Goal: Task Accomplishment & Management: Use online tool/utility

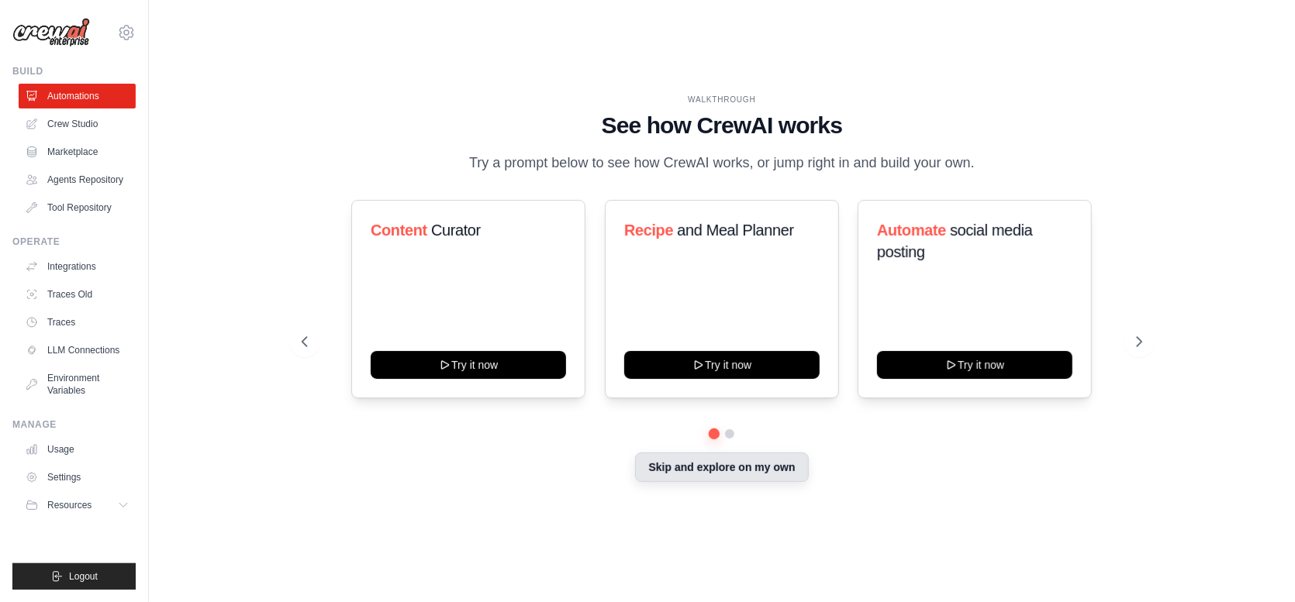
click at [750, 469] on button "Skip and explore on my own" at bounding box center [721, 467] width 173 height 29
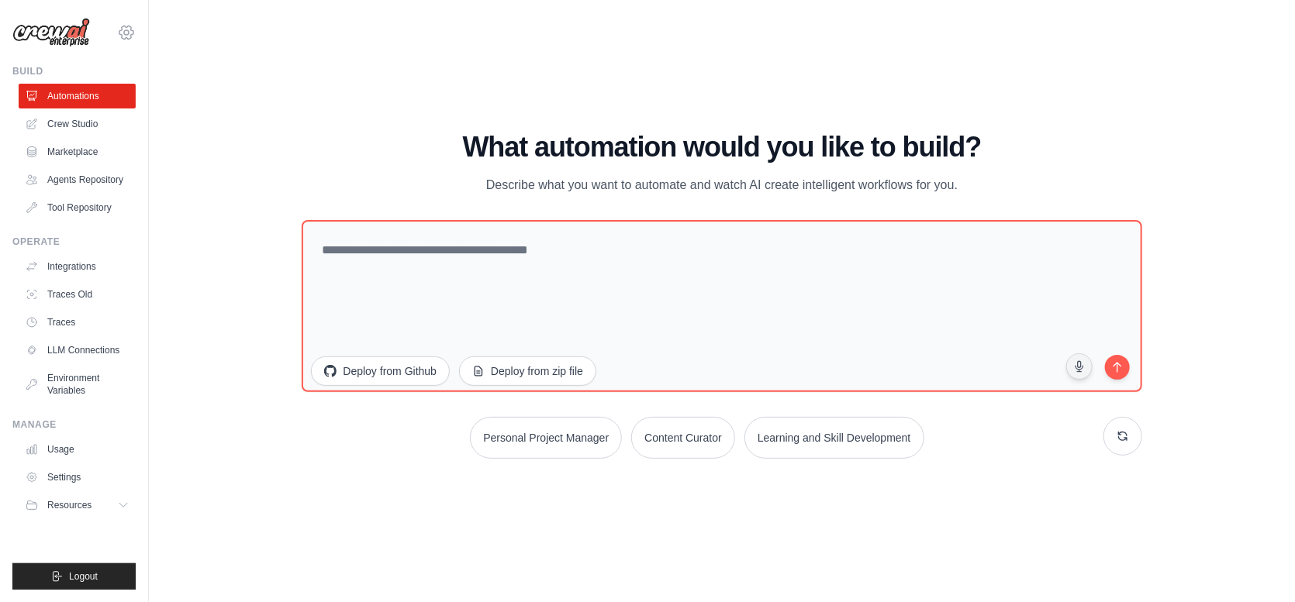
click at [132, 31] on icon at bounding box center [126, 32] width 19 height 19
click at [354, 37] on div "WALKTHROUGH See how [PERSON_NAME] works Try a prompt below to see how [PERSON_N…" at bounding box center [722, 301] width 1096 height 571
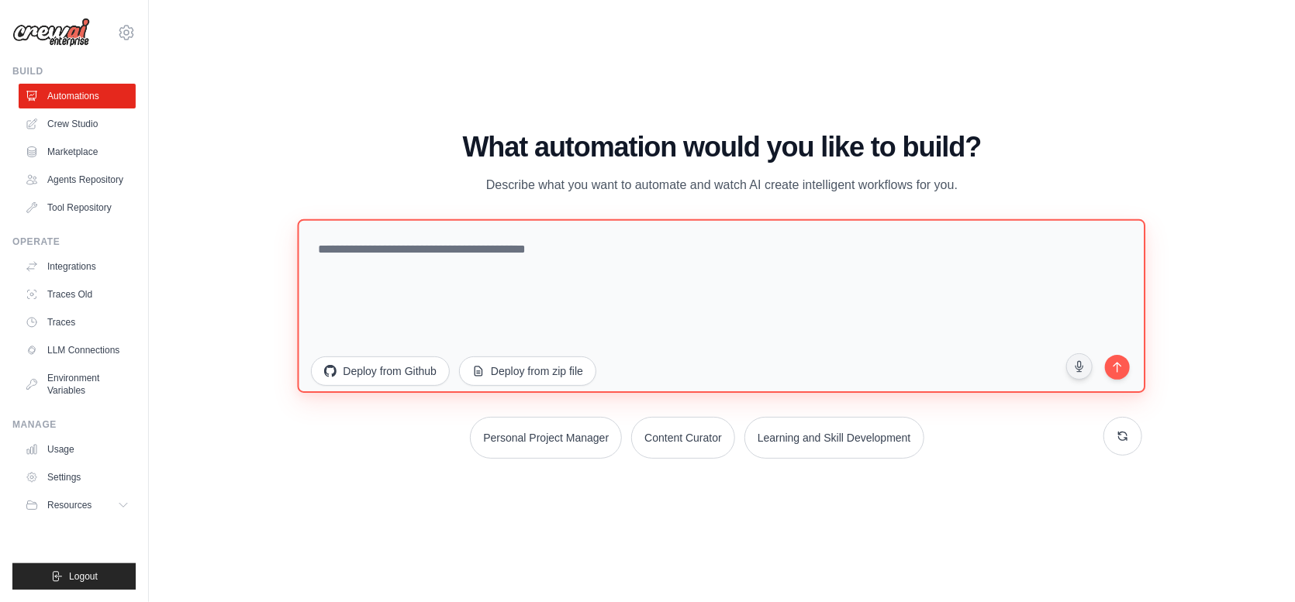
click at [510, 226] on textarea at bounding box center [722, 306] width 848 height 174
click at [514, 245] on textarea at bounding box center [722, 306] width 848 height 174
paste textarea "**********"
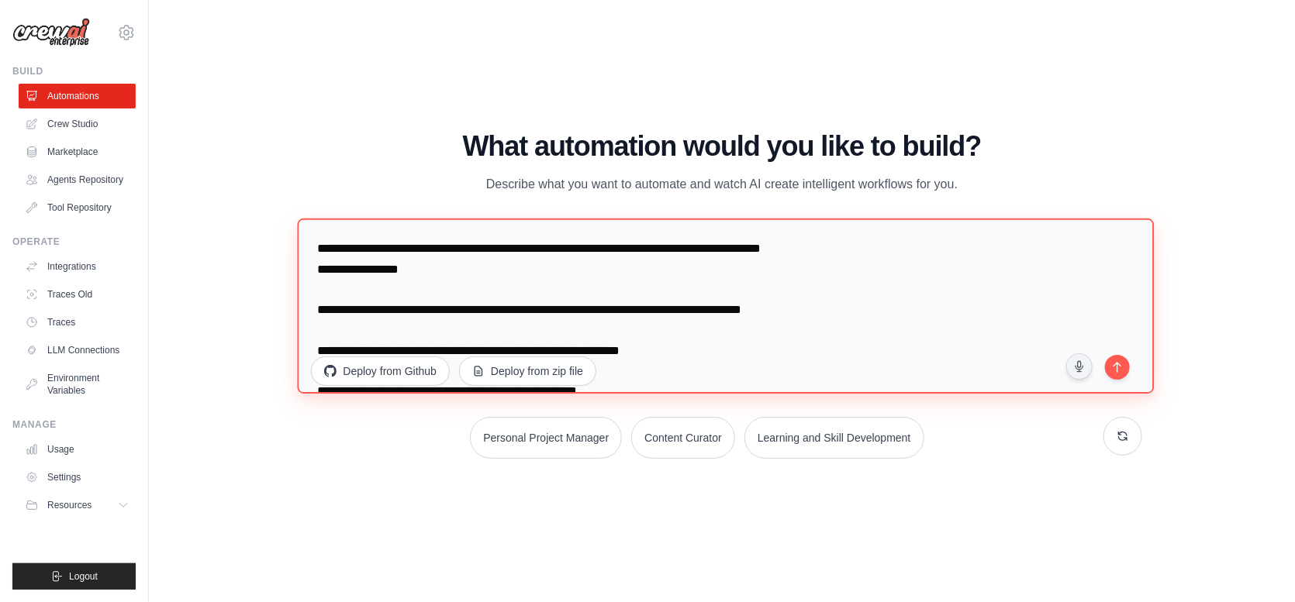
click at [446, 273] on textarea "**********" at bounding box center [726, 306] width 857 height 175
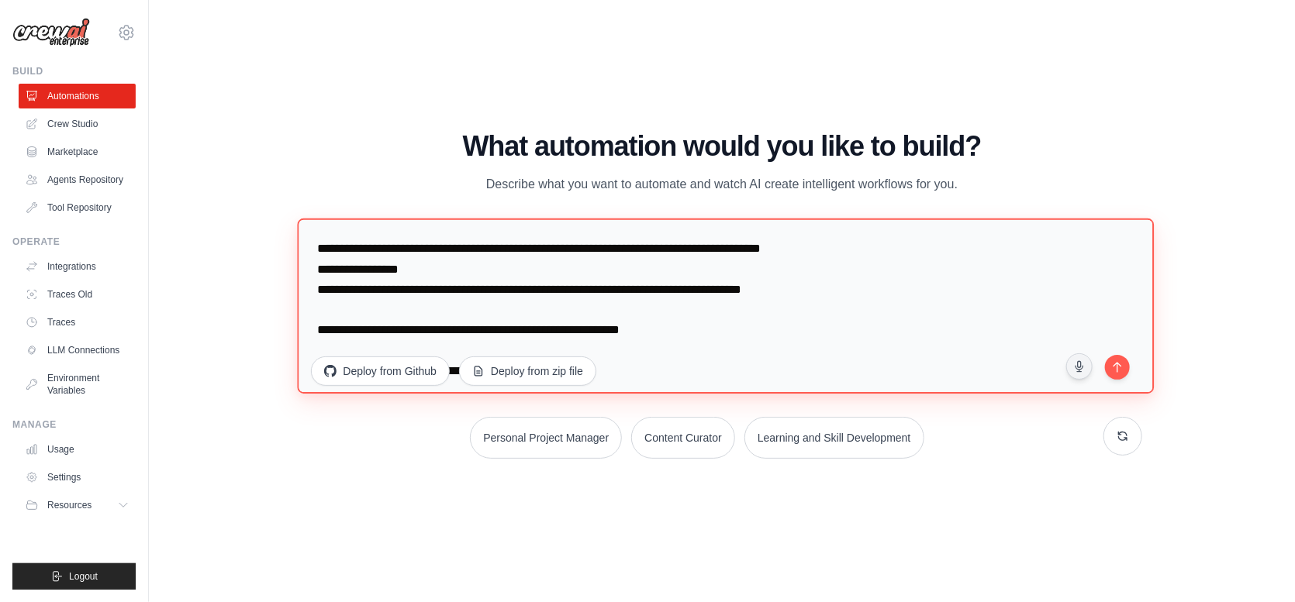
click at [750, 288] on textarea "**********" at bounding box center [726, 306] width 857 height 175
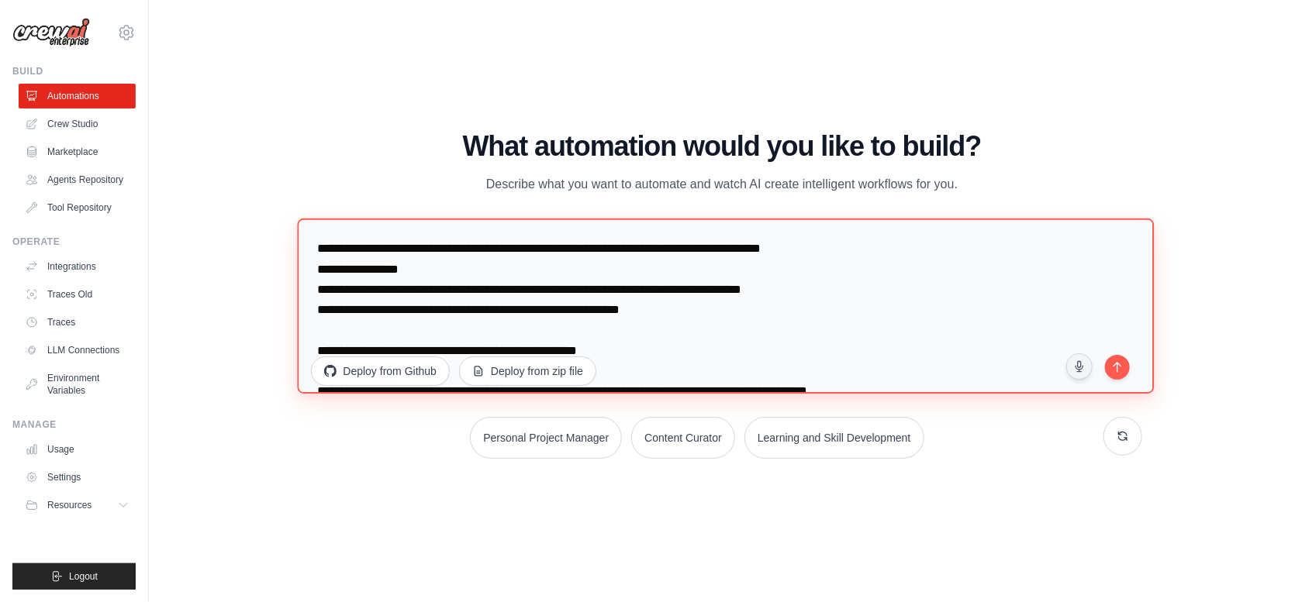
click at [750, 289] on textarea "**********" at bounding box center [726, 306] width 857 height 175
click at [722, 314] on textarea "**********" at bounding box center [726, 306] width 857 height 175
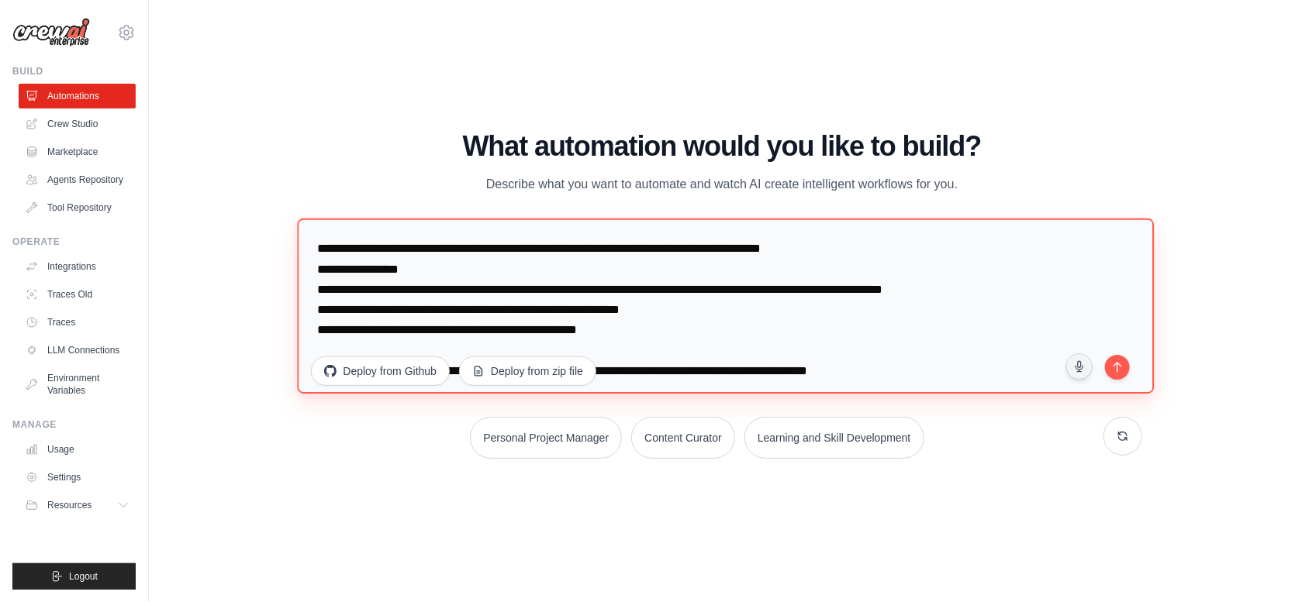
click at [643, 330] on textarea "**********" at bounding box center [726, 306] width 857 height 175
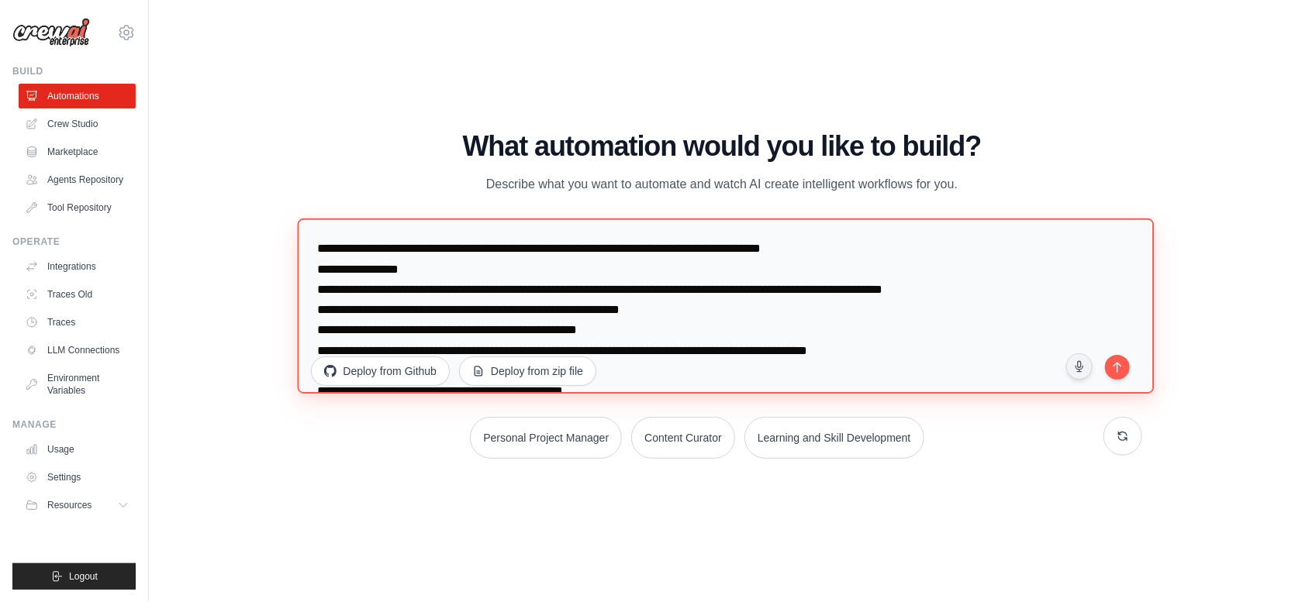
click at [750, 348] on textarea "**********" at bounding box center [726, 306] width 857 height 175
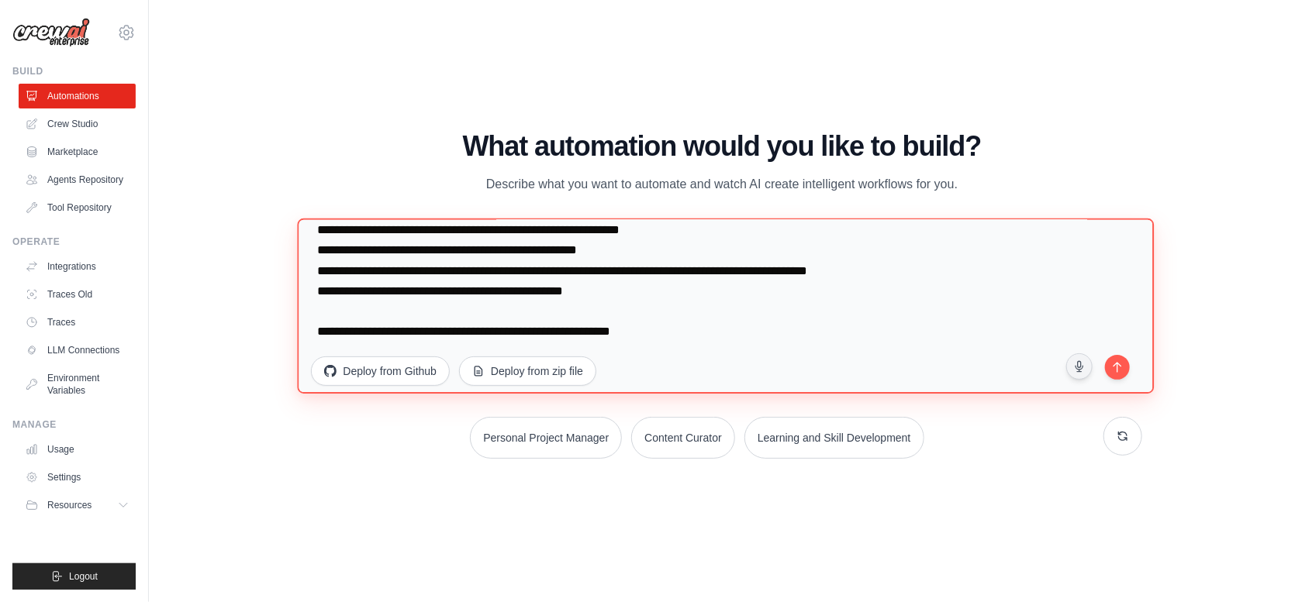
click at [626, 293] on textarea "**********" at bounding box center [726, 306] width 857 height 175
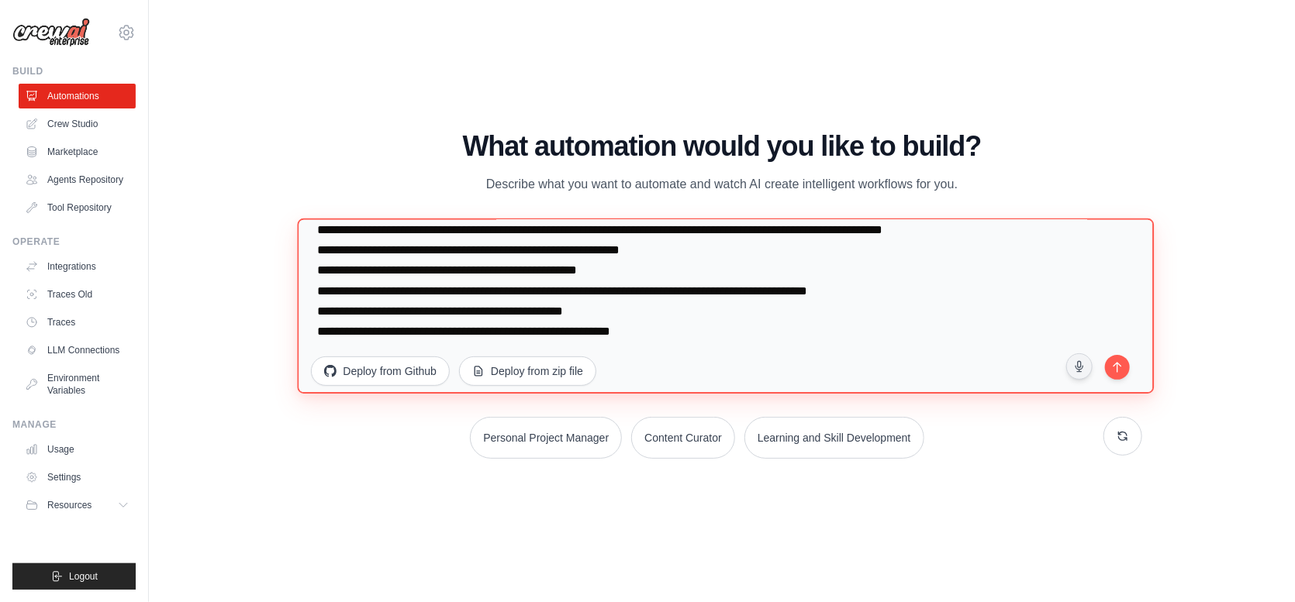
scroll to position [60, 0]
click at [671, 331] on textarea "**********" at bounding box center [726, 306] width 857 height 175
type textarea "**********"
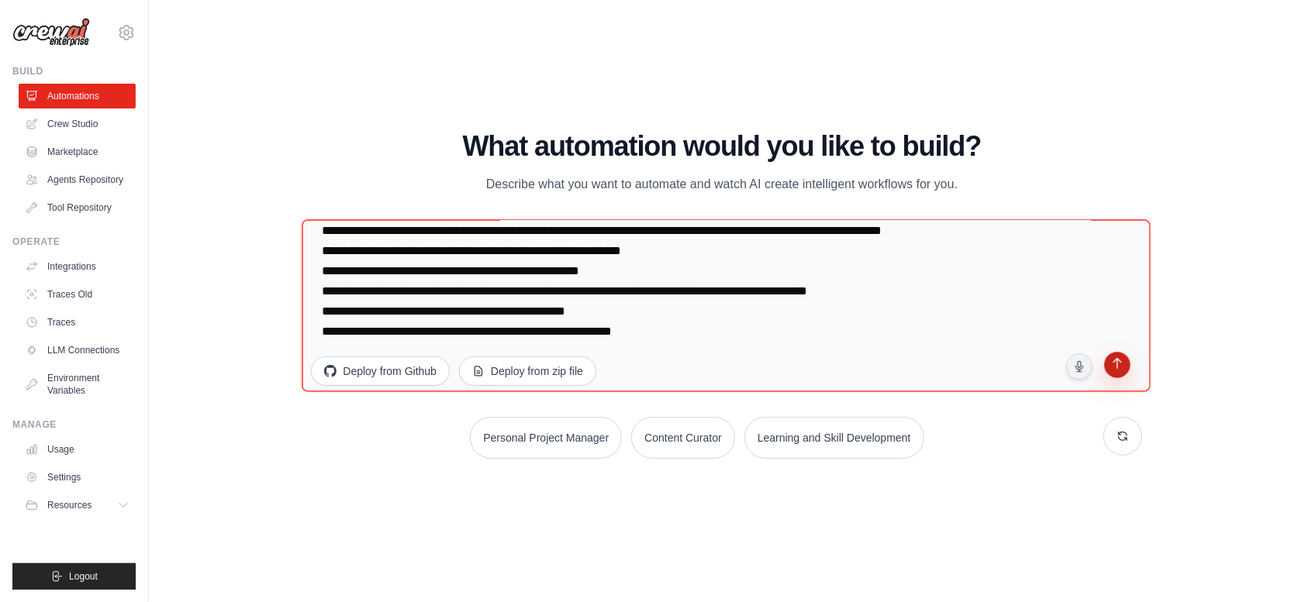
click at [750, 366] on icon "submit" at bounding box center [1117, 366] width 9 height 11
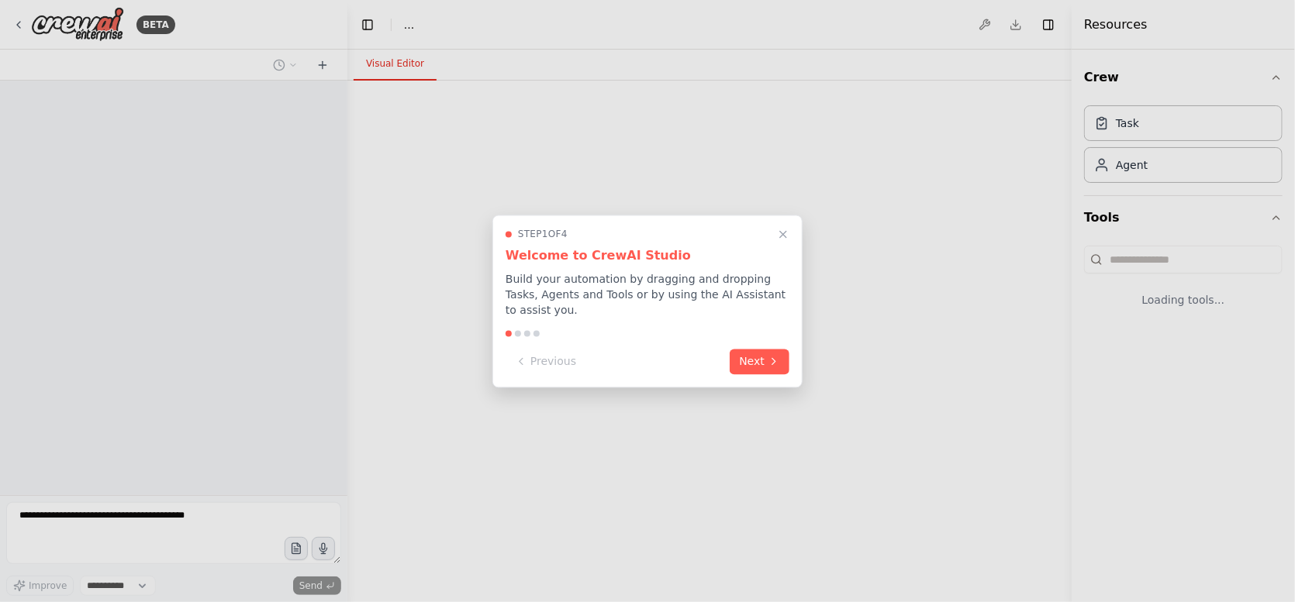
select select "****"
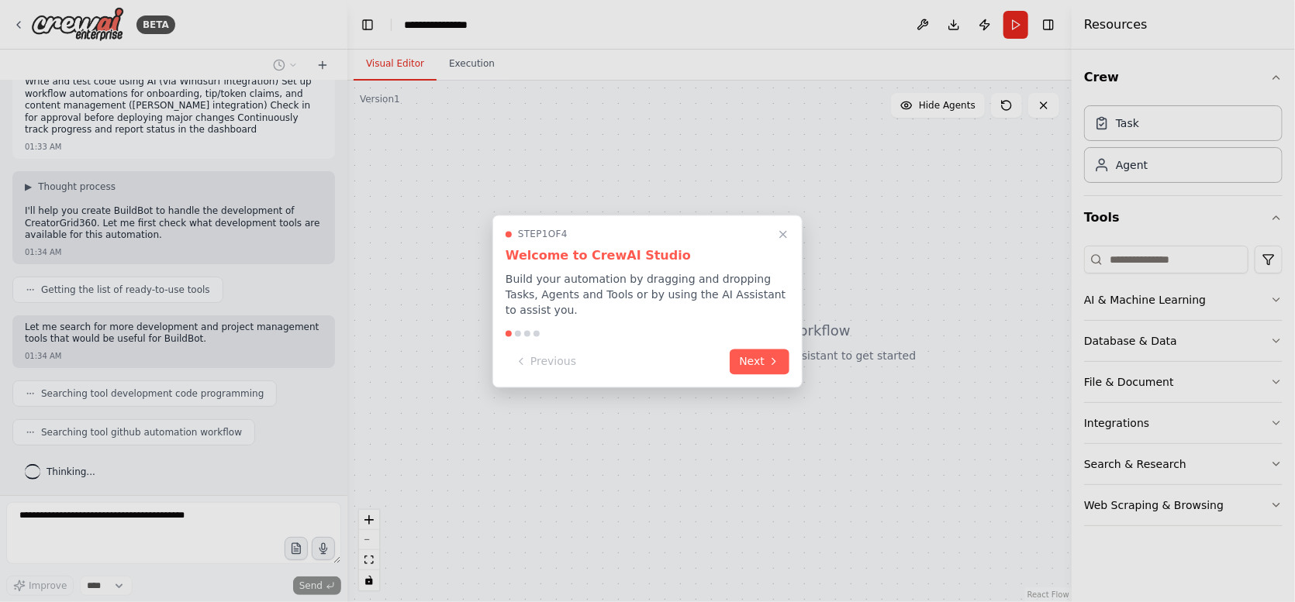
scroll to position [123, 0]
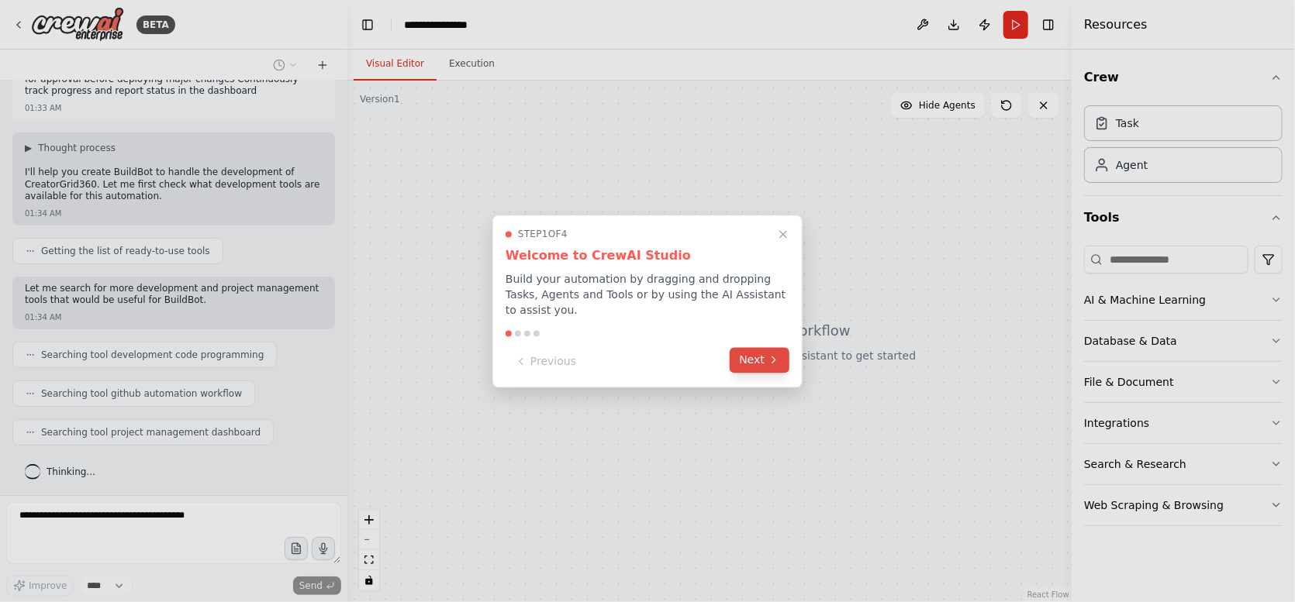
click at [746, 354] on button "Next" at bounding box center [760, 360] width 60 height 26
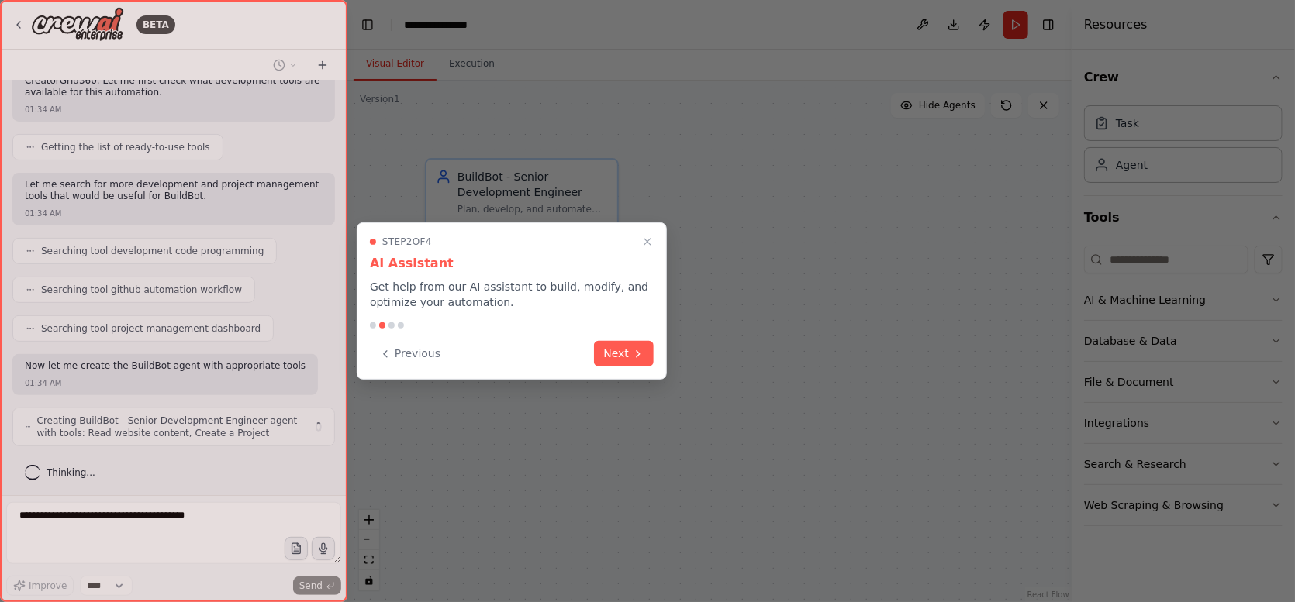
scroll to position [238, 0]
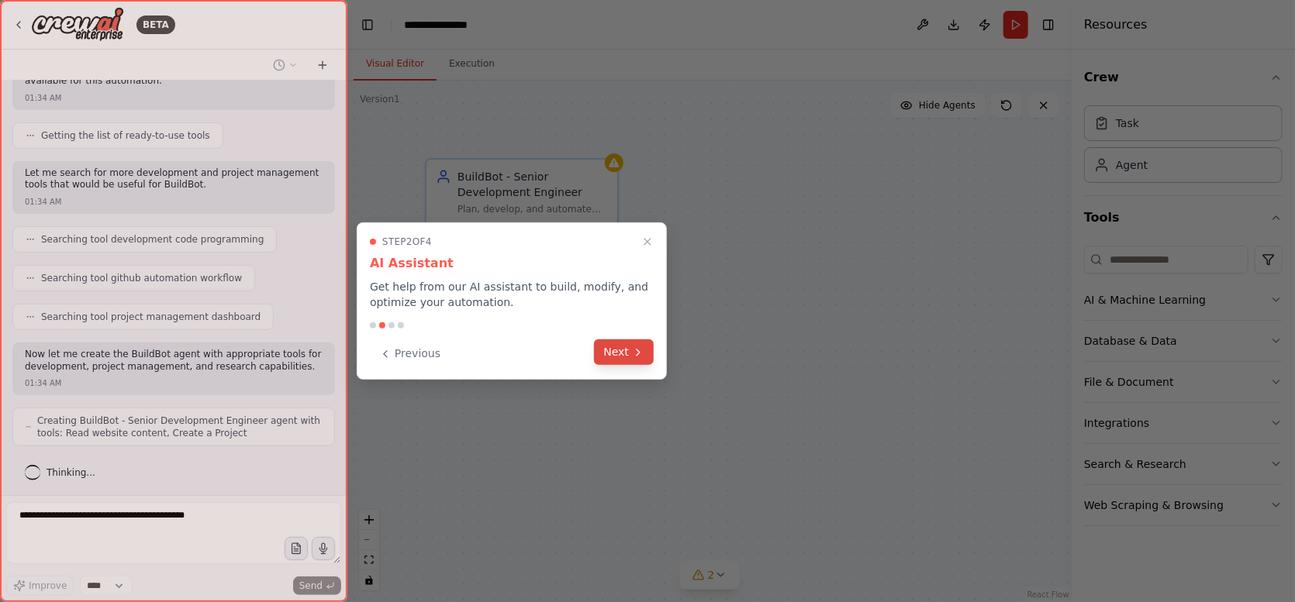
click at [633, 349] on icon at bounding box center [638, 352] width 12 height 12
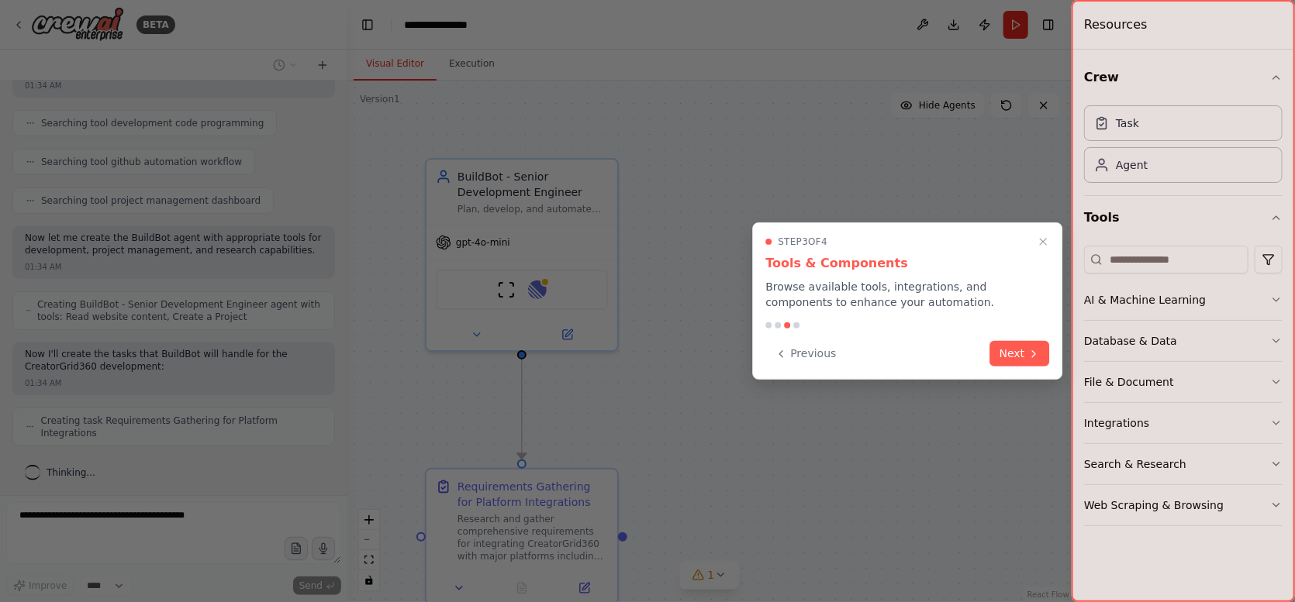
scroll to position [342, 0]
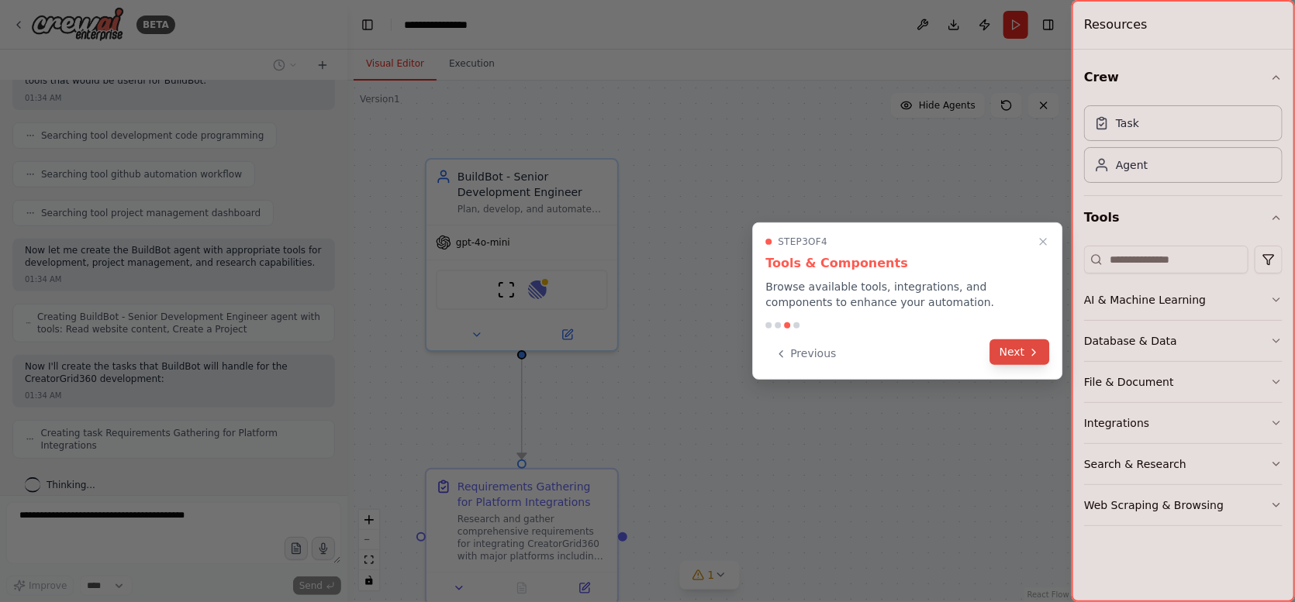
click at [1011, 354] on button "Next" at bounding box center [1020, 353] width 60 height 26
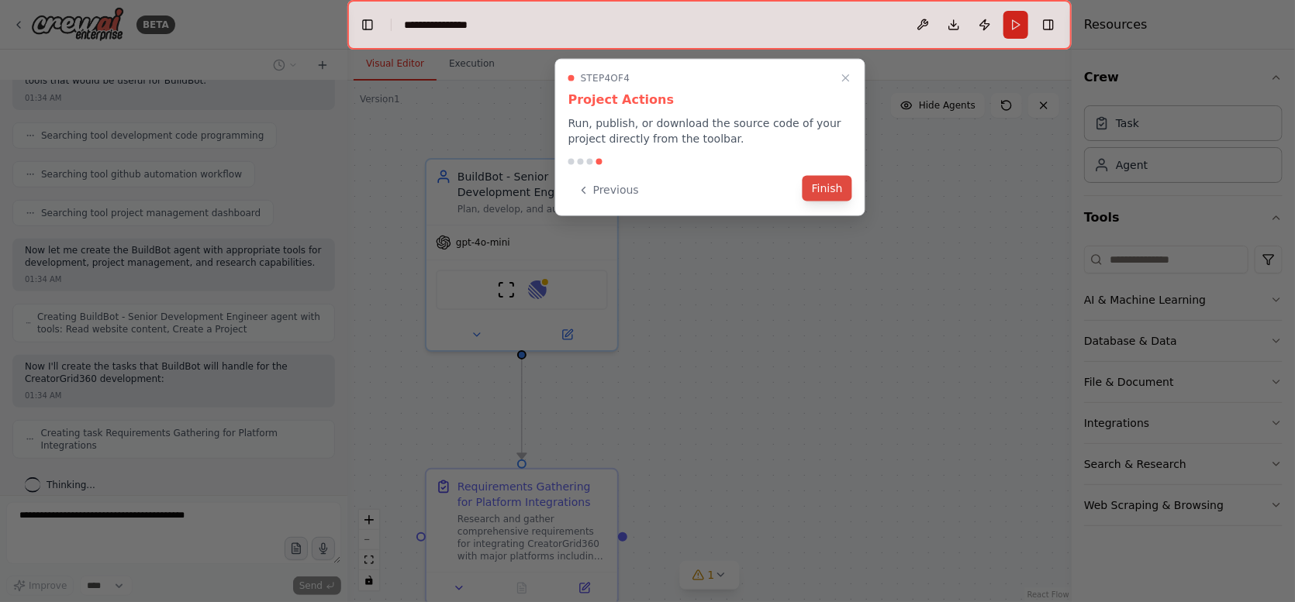
click at [826, 187] on button "Finish" at bounding box center [827, 189] width 50 height 26
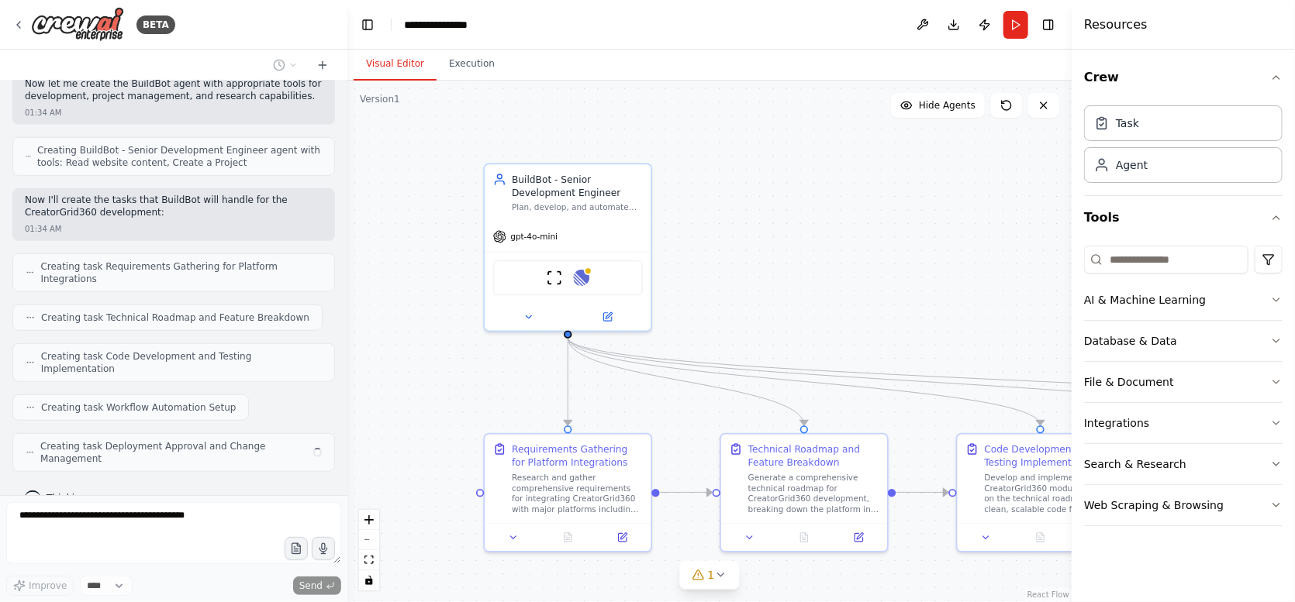
scroll to position [496, 0]
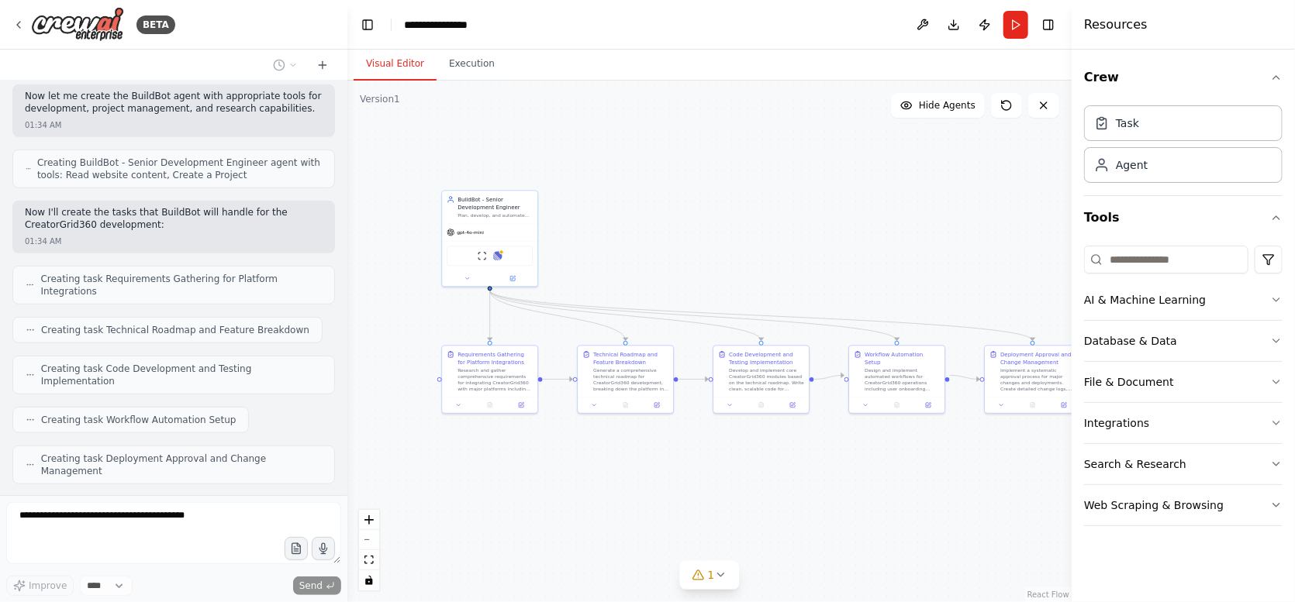
drag, startPoint x: 858, startPoint y: 508, endPoint x: 658, endPoint y: 495, distance: 199.6
click at [658, 495] on div ".deletable-edge-delete-btn { width: 20px; height: 20px; border: 0px solid #ffff…" at bounding box center [709, 342] width 724 height 522
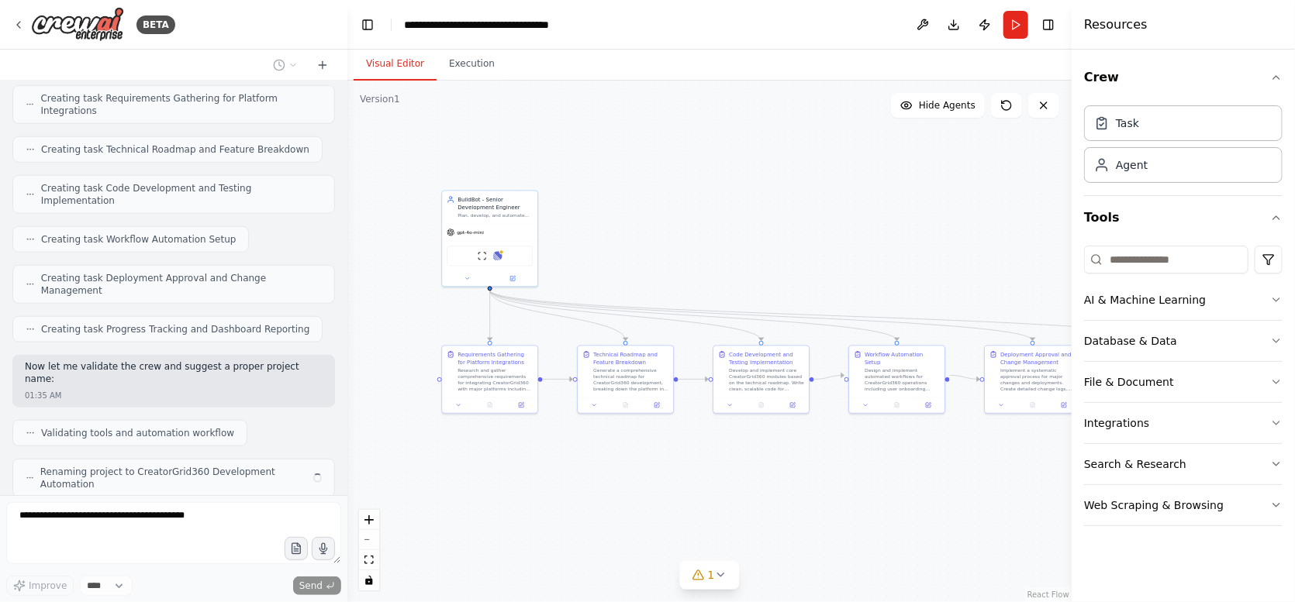
scroll to position [665, 0]
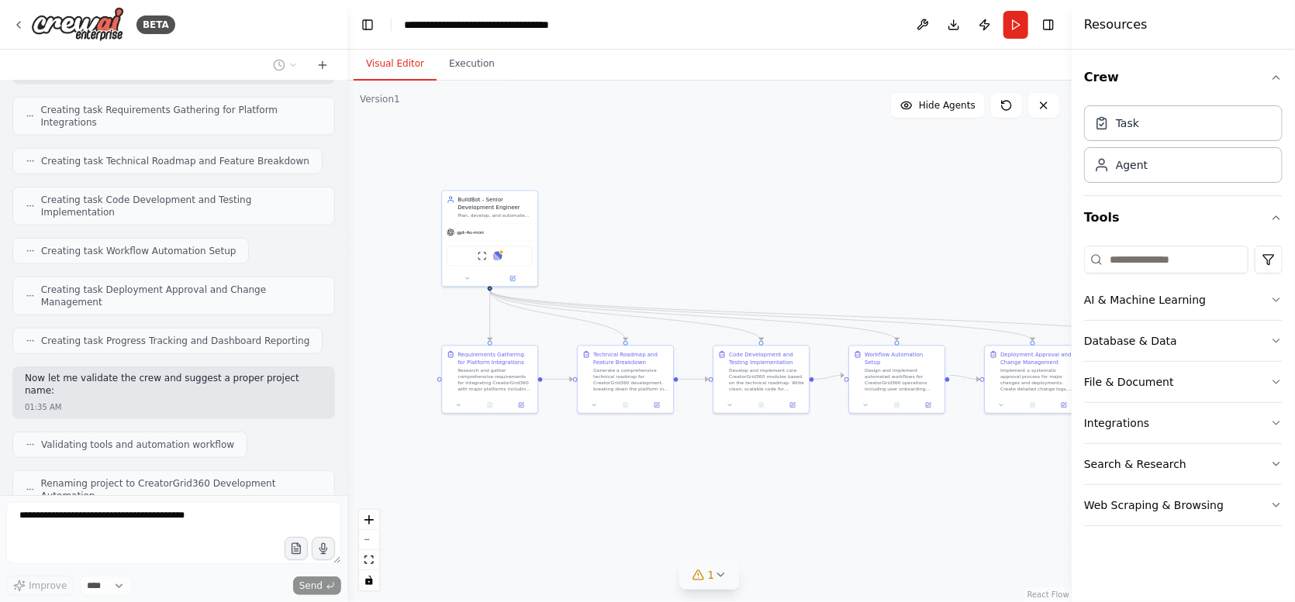
click at [716, 573] on icon at bounding box center [720, 575] width 12 height 12
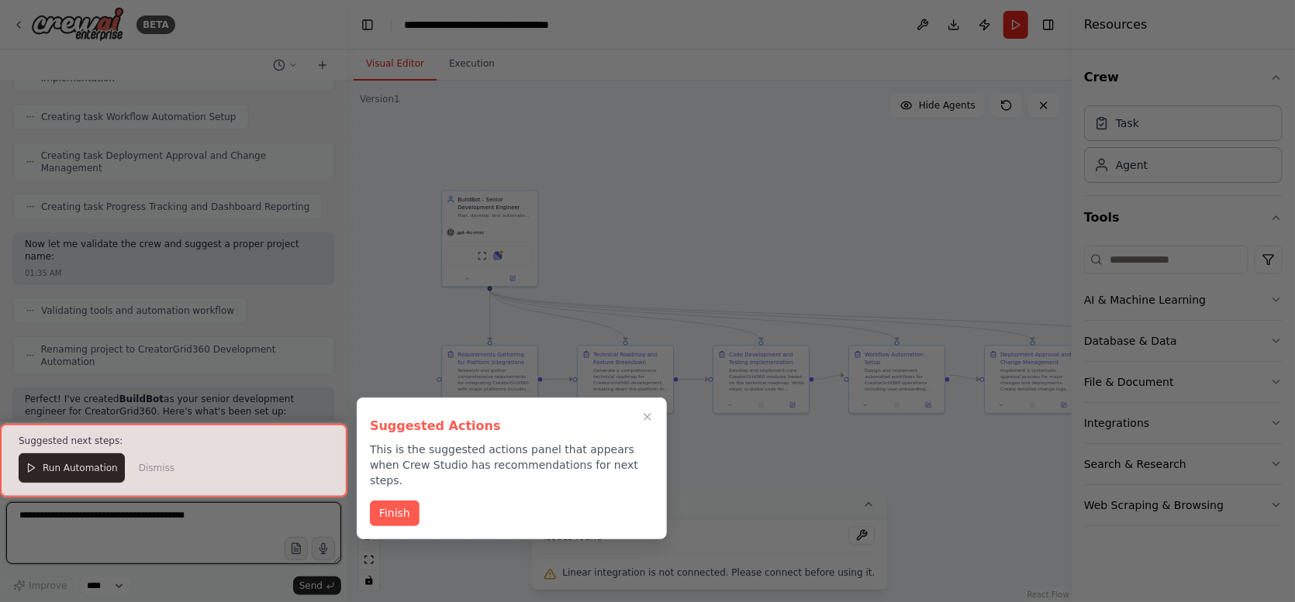
drag, startPoint x: 581, startPoint y: 568, endPoint x: 854, endPoint y: 572, distance: 272.2
click at [854, 572] on div "BETA Create an agent called BuildBot to plan, code, and automate the developmen…" at bounding box center [647, 301] width 1295 height 602
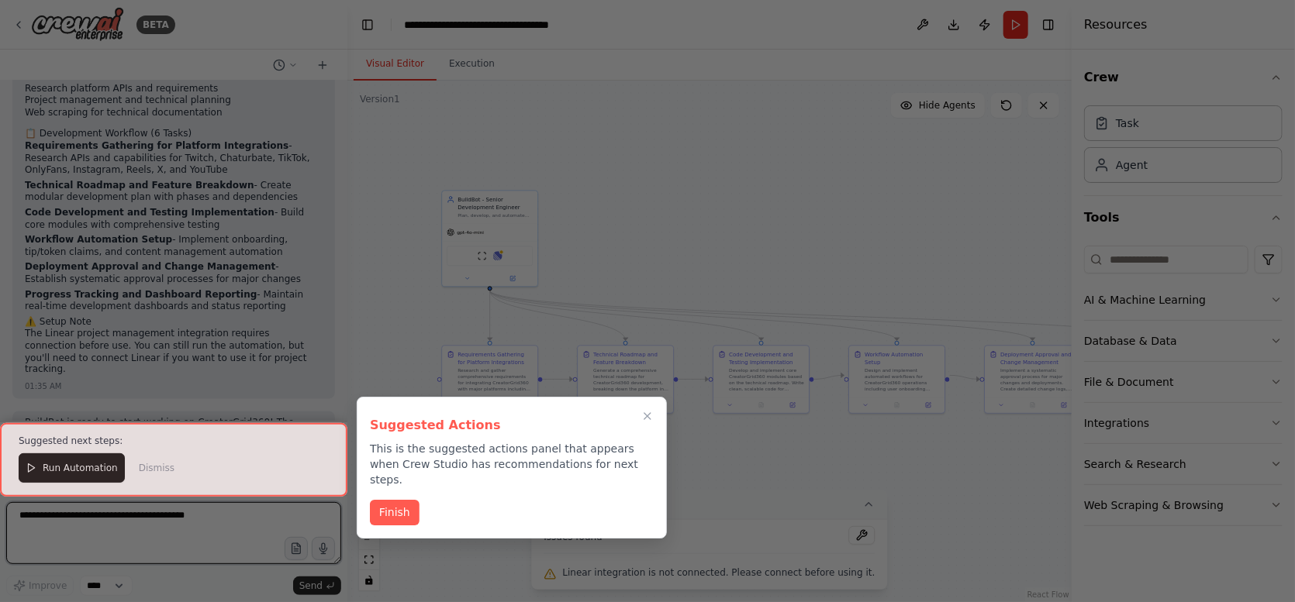
scroll to position [1217, 0]
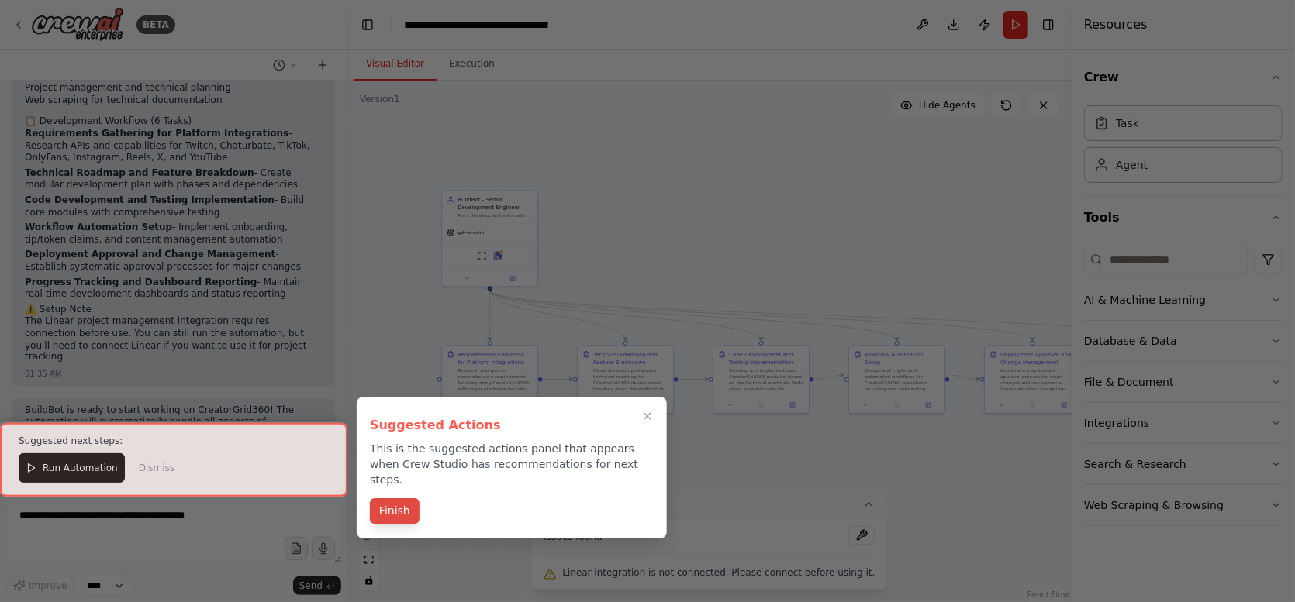
click at [394, 499] on button "Finish" at bounding box center [395, 512] width 50 height 26
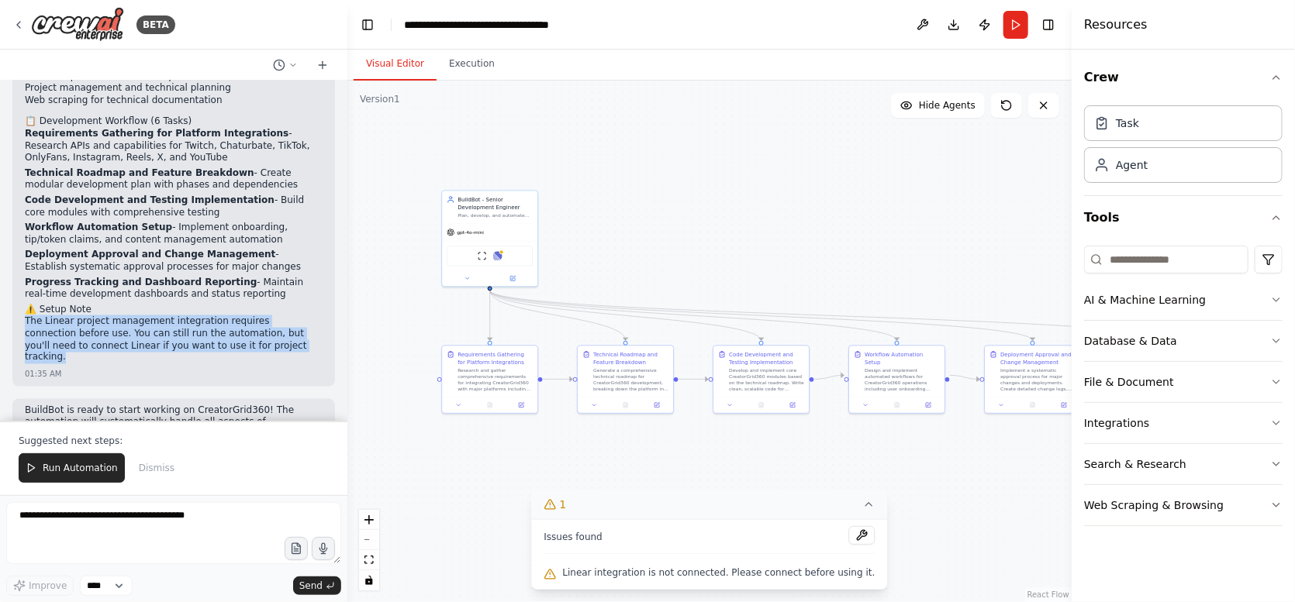
drag, startPoint x: 254, startPoint y: 283, endPoint x: 16, endPoint y: 257, distance: 240.3
click at [16, 257] on div "Perfect! I've created BuildBot as your senior development engineer for CreatorG…" at bounding box center [173, 178] width 323 height 416
copy p "The Linear project management integration requires connection before use. You c…"
click at [102, 475] on span "Run Automation" at bounding box center [80, 468] width 75 height 12
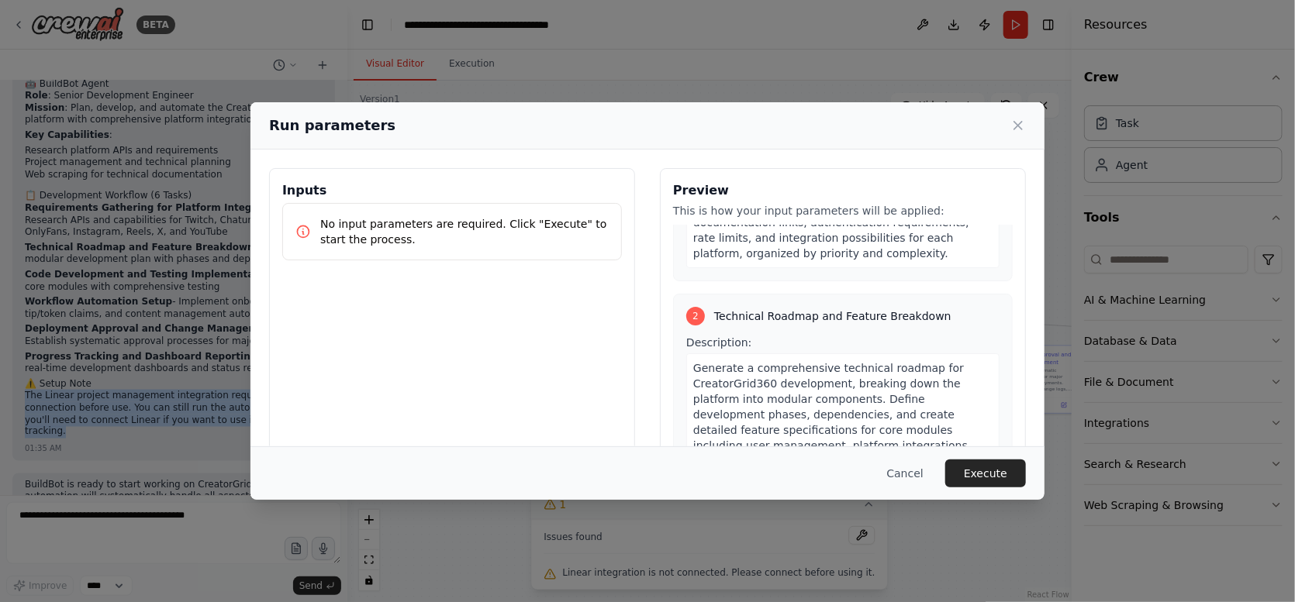
scroll to position [284, 0]
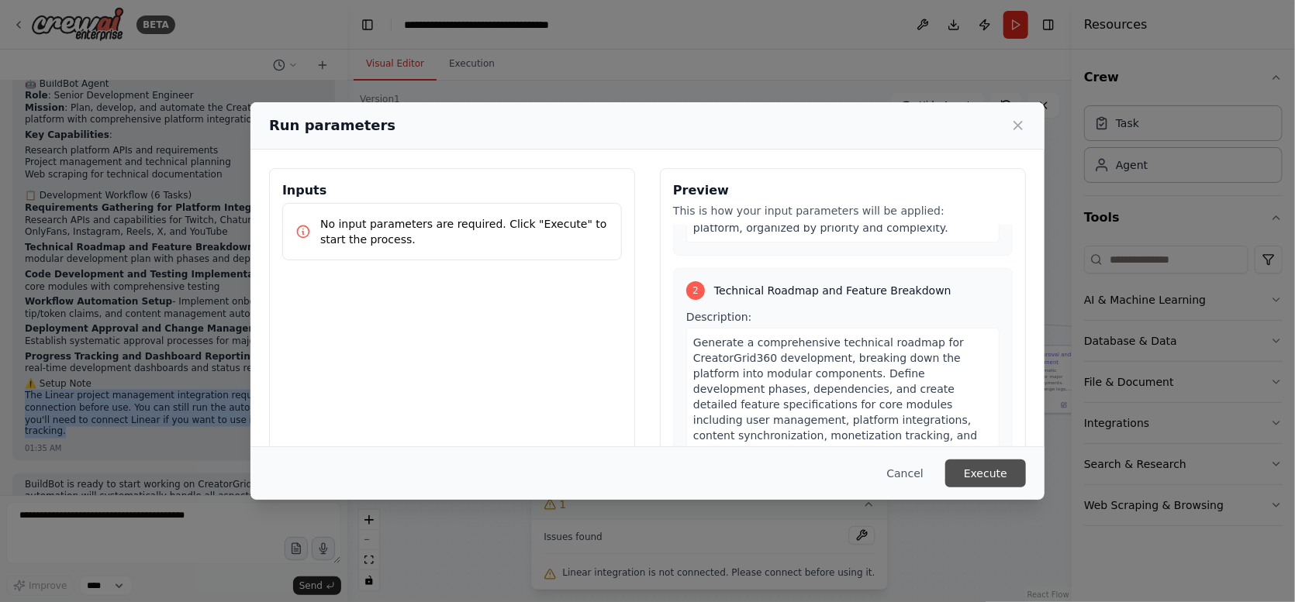
click at [986, 473] on button "Execute" at bounding box center [985, 474] width 81 height 28
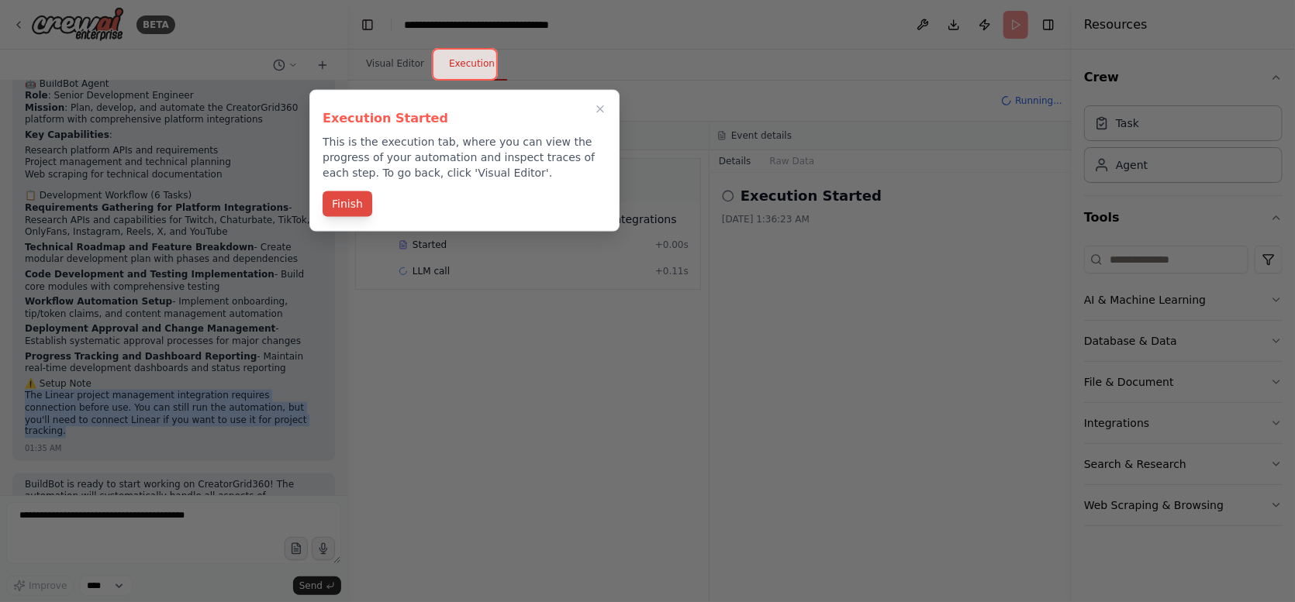
click at [358, 200] on button "Finish" at bounding box center [348, 205] width 50 height 26
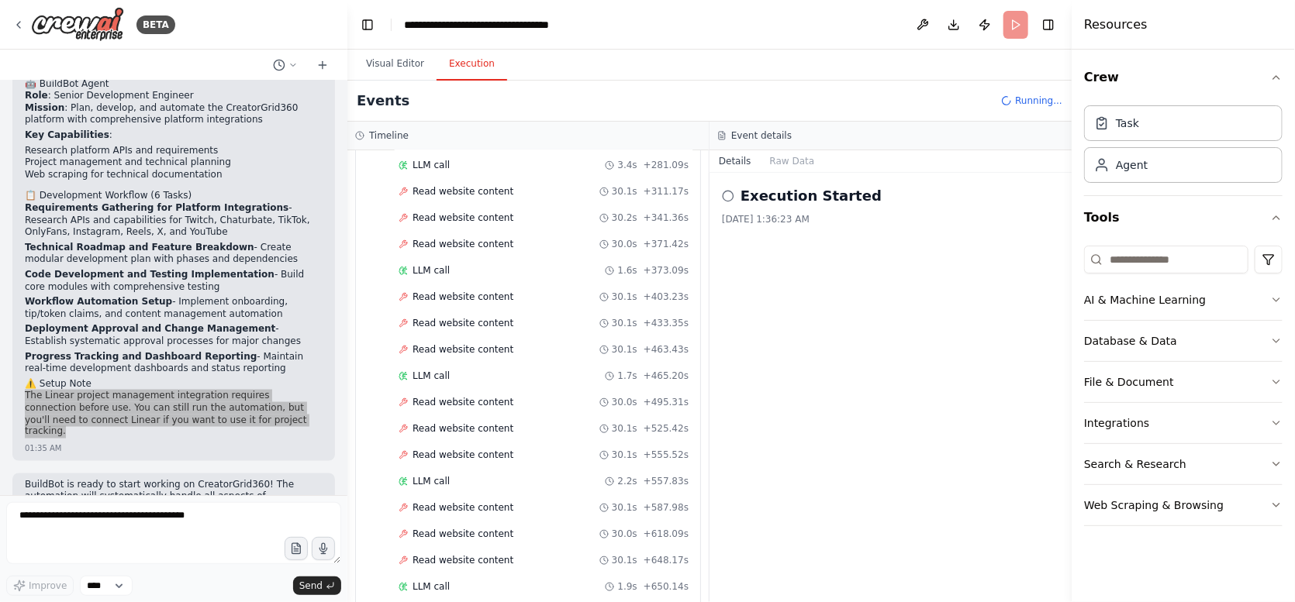
scroll to position [2212, 0]
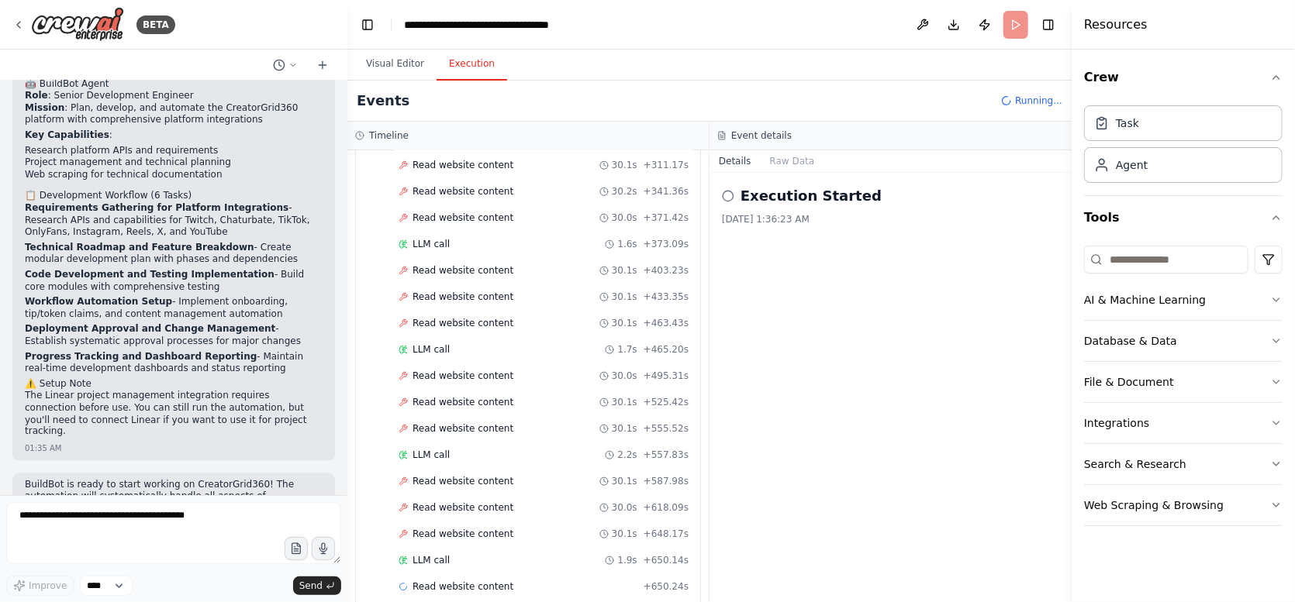
click at [1020, 478] on div "Execution Started [DATE] 1:36:23 AM" at bounding box center [890, 388] width 362 height 430
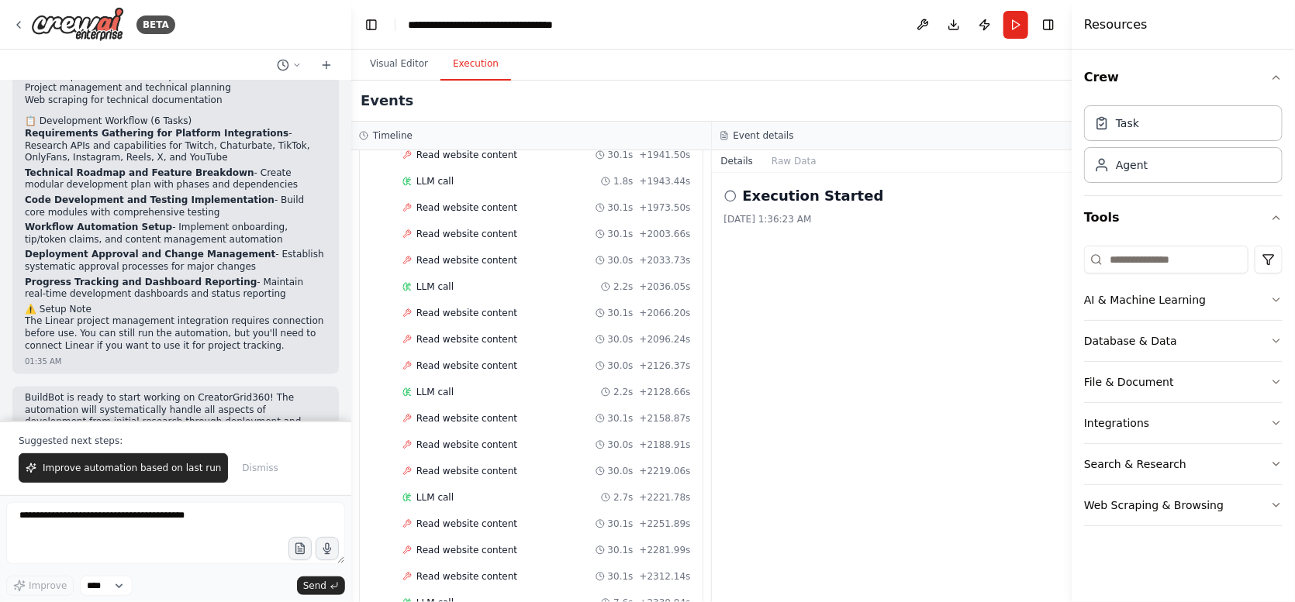
scroll to position [1205, 0]
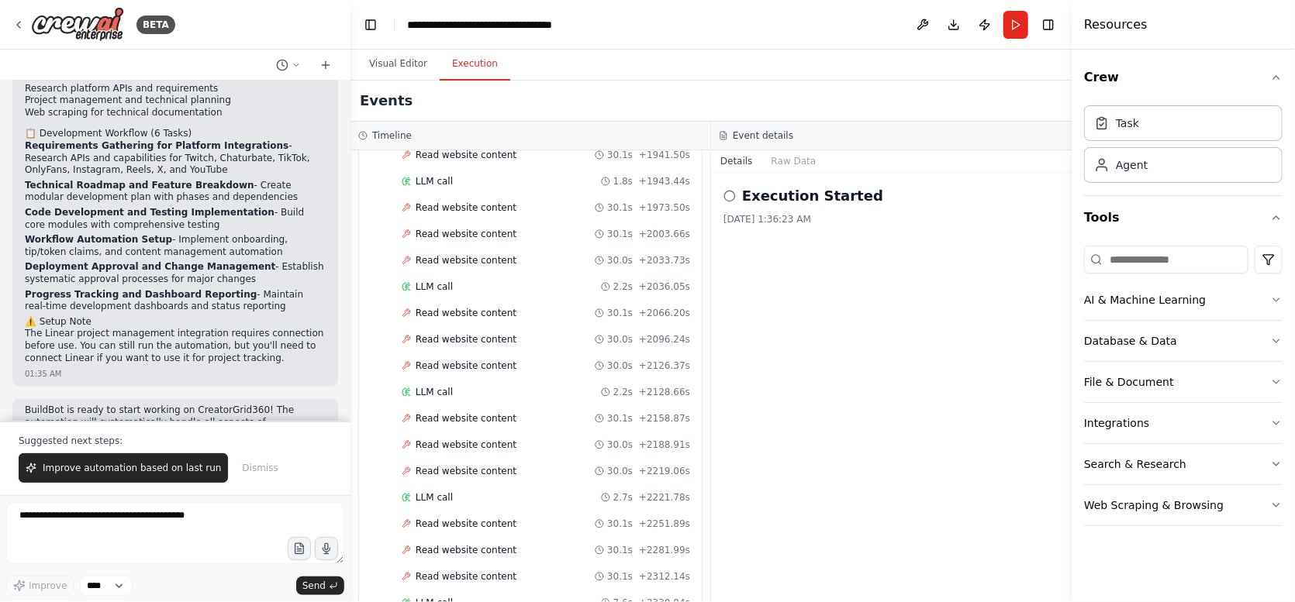
drag, startPoint x: 341, startPoint y: 350, endPoint x: 350, endPoint y: 132, distance: 218.8
click at [350, 132] on div "BETA Create an agent called BuildBot to plan, code, and automate the developmen…" at bounding box center [647, 301] width 1295 height 602
click at [730, 197] on icon at bounding box center [729, 196] width 12 height 12
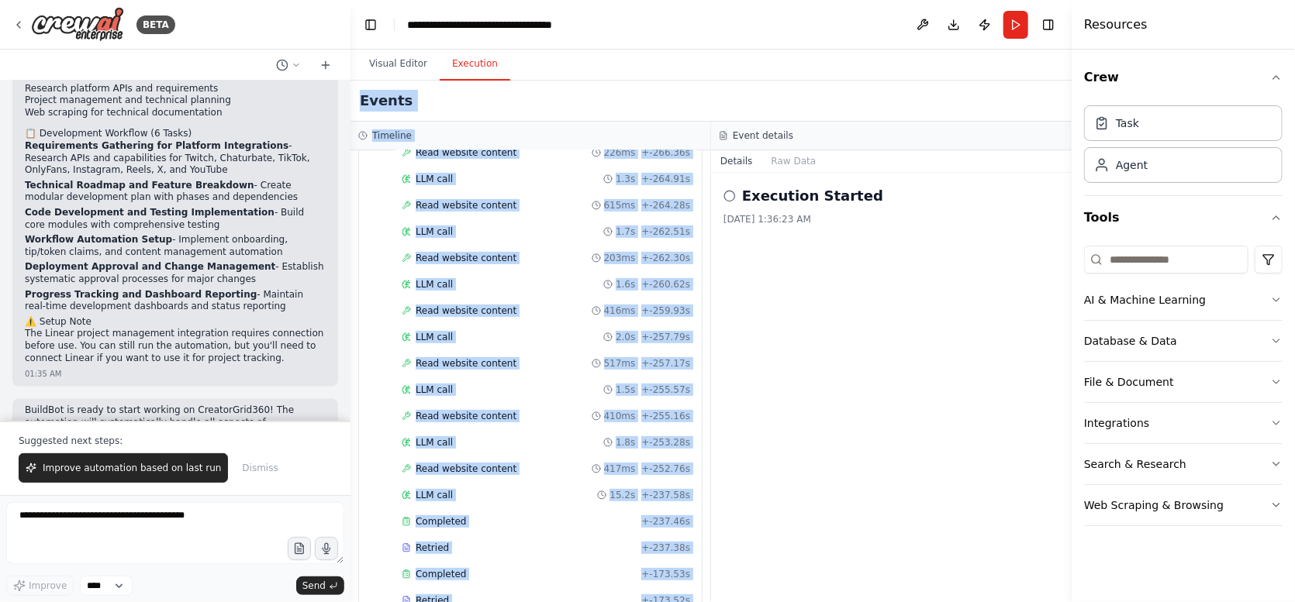
scroll to position [0, 0]
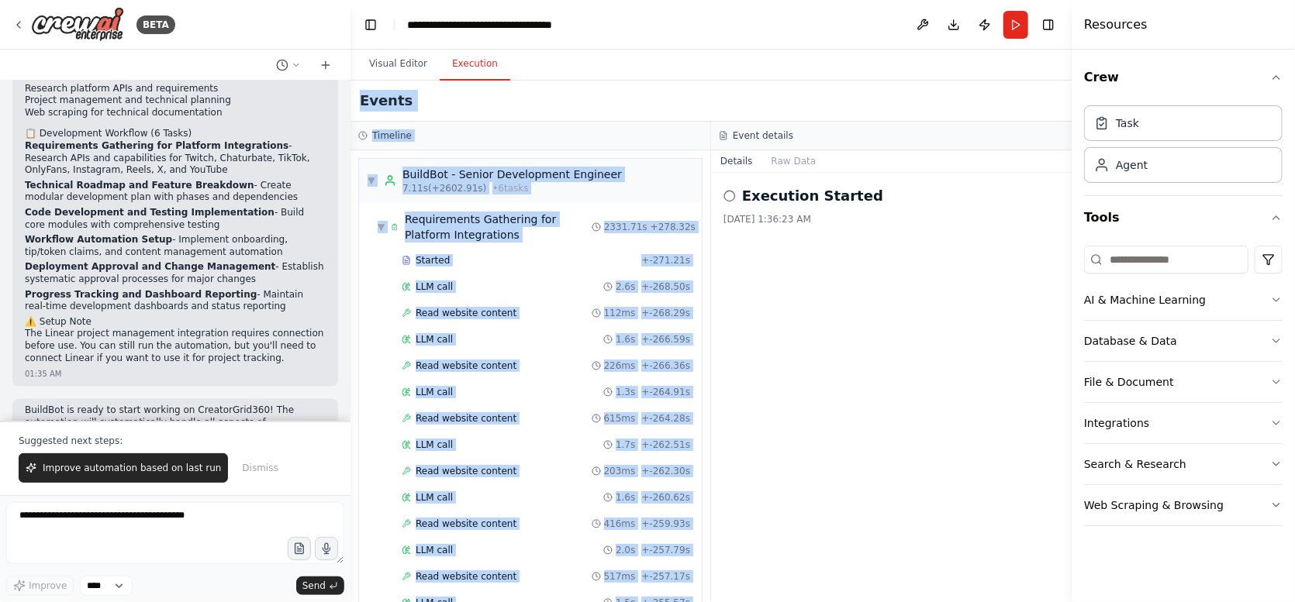
drag, startPoint x: 399, startPoint y: 575, endPoint x: 357, endPoint y: 104, distance: 472.5
click at [357, 104] on div "Events Timeline ▼ BuildBot - Senior Development Engineer 7.11s (+2602.91s) • 6 …" at bounding box center [710, 342] width 721 height 522
click at [652, 207] on div "▼ Requirements Gathering for Platform Integrations 2331.71s + 278.32s" at bounding box center [536, 226] width 330 height 43
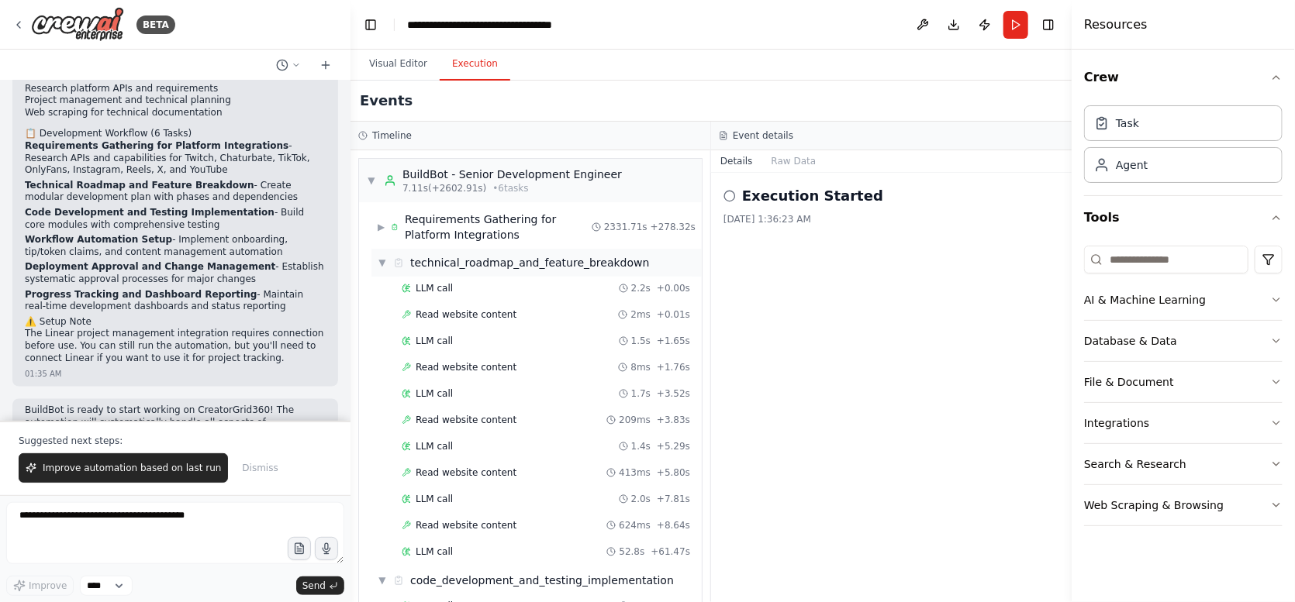
click at [382, 257] on span "▼" at bounding box center [382, 263] width 9 height 12
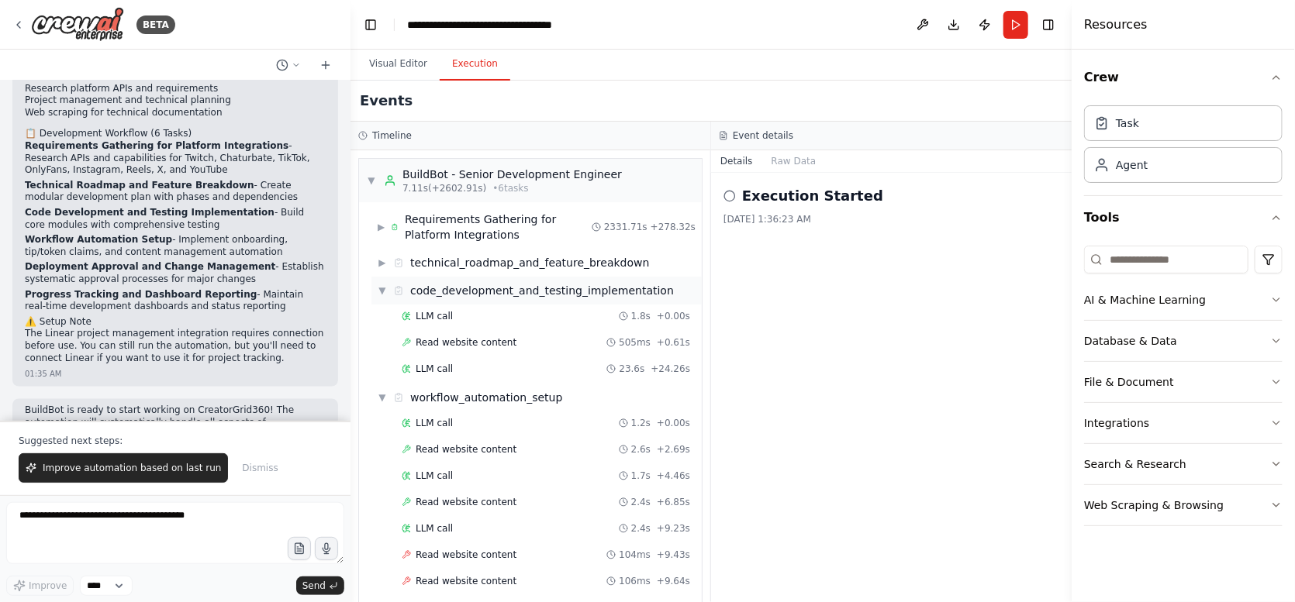
click at [376, 288] on div "▼ code_development_and_testing_implementation" at bounding box center [536, 291] width 330 height 28
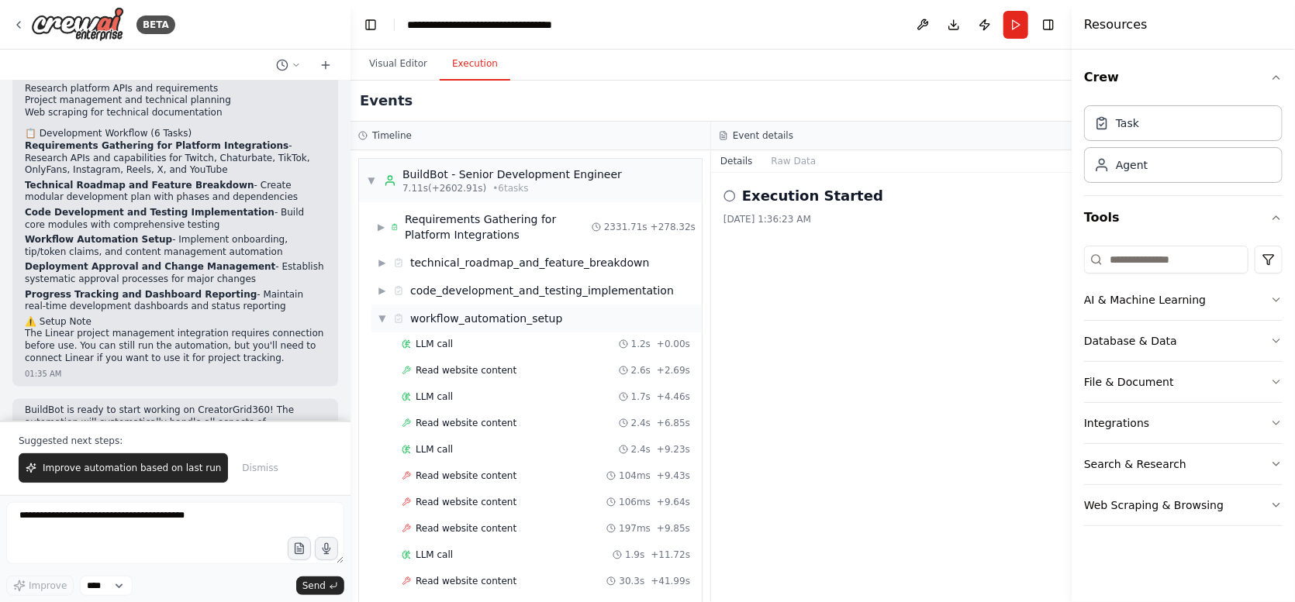
click at [378, 314] on span "▼" at bounding box center [382, 318] width 9 height 12
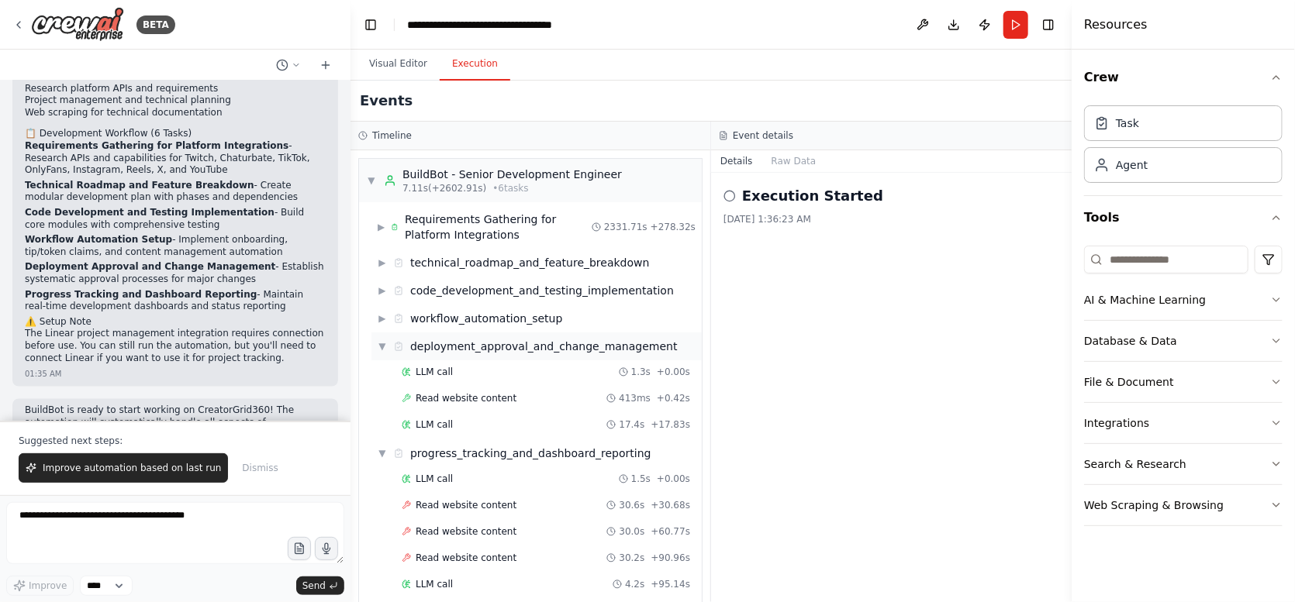
click at [385, 344] on span "▼" at bounding box center [382, 346] width 9 height 12
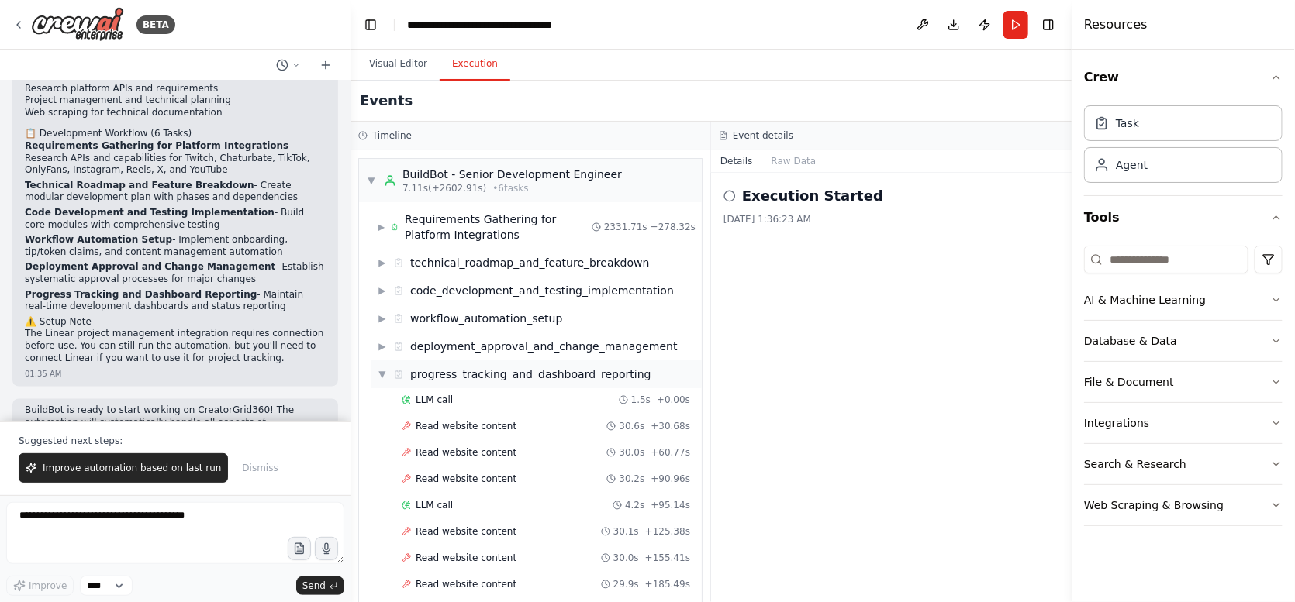
click at [381, 377] on span "▼" at bounding box center [382, 374] width 9 height 12
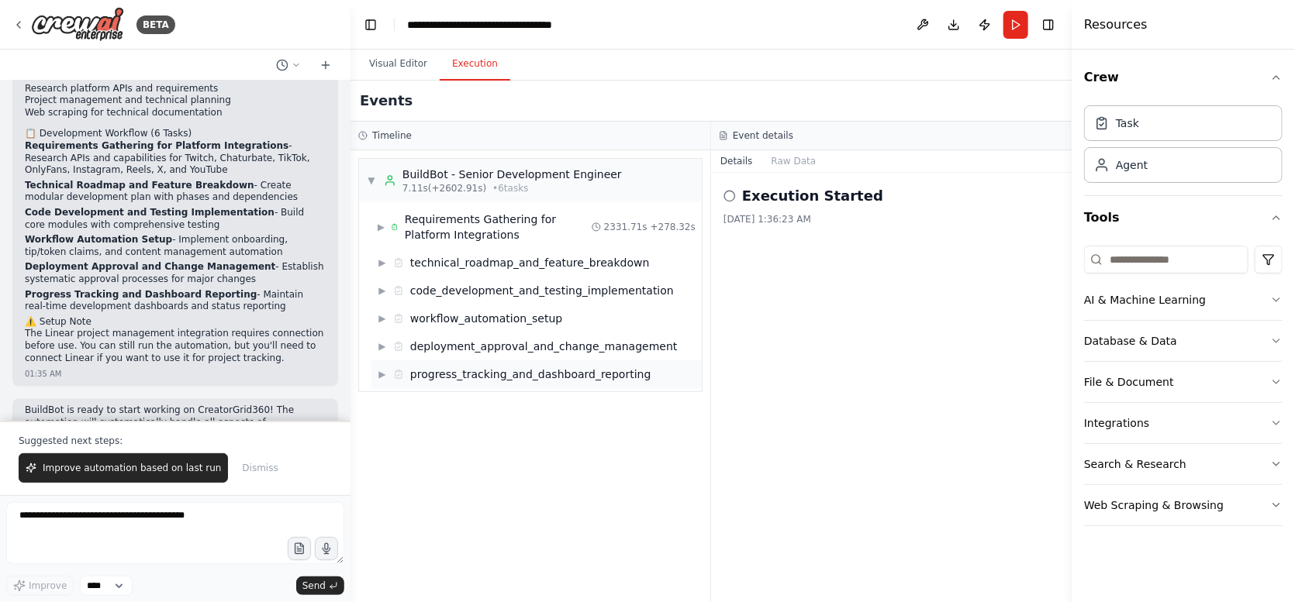
click at [385, 373] on span "▶" at bounding box center [382, 374] width 9 height 12
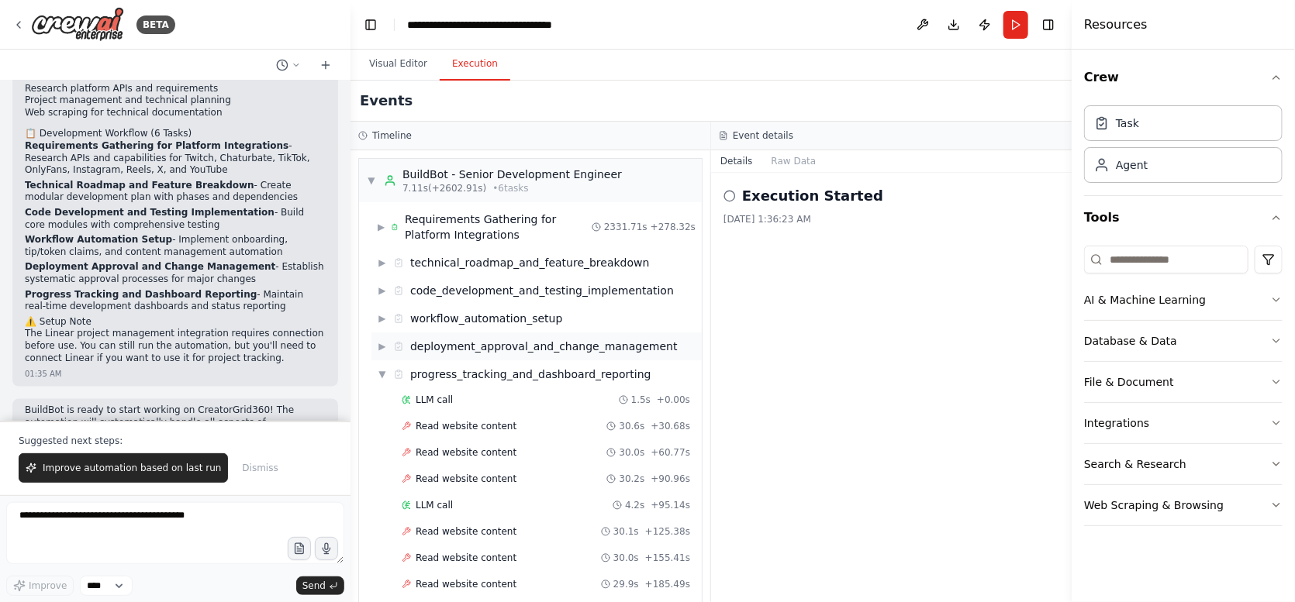
click at [383, 345] on span "▶" at bounding box center [382, 346] width 9 height 12
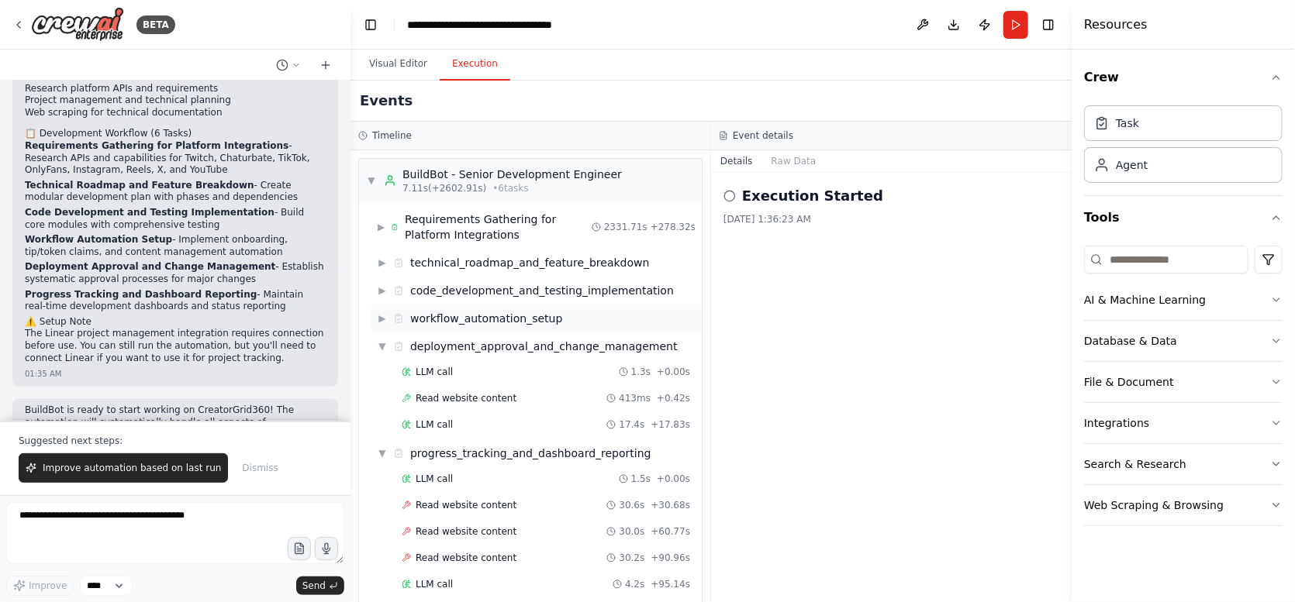
click at [383, 318] on span "▶" at bounding box center [382, 318] width 9 height 12
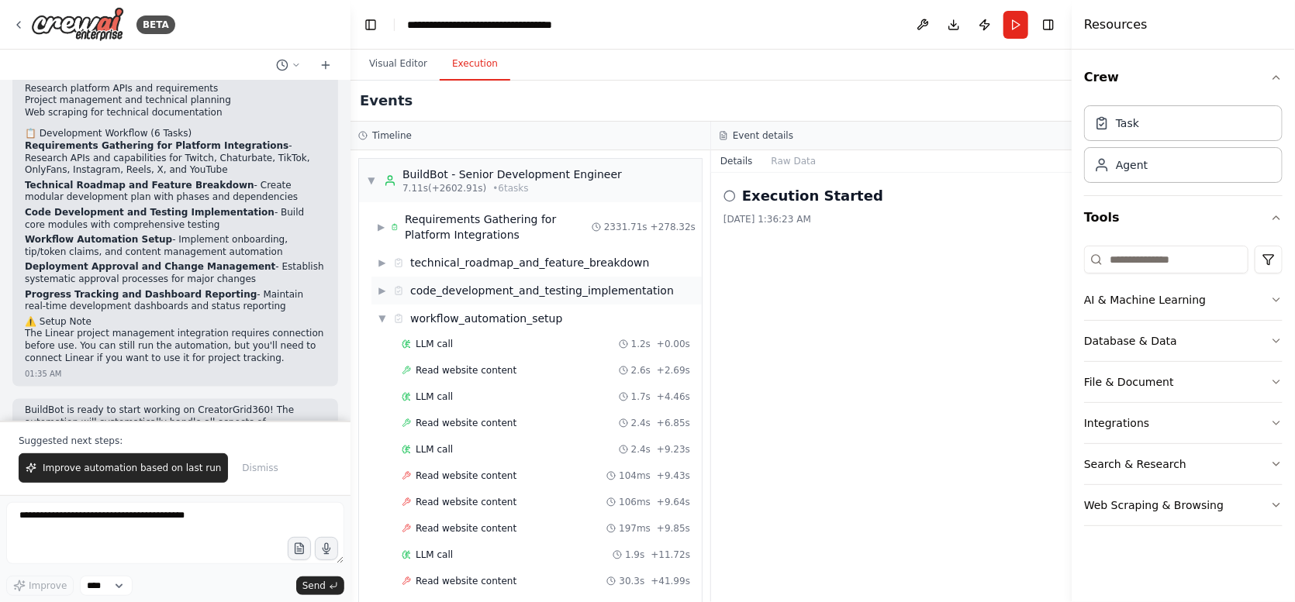
click at [384, 291] on span "▶" at bounding box center [382, 291] width 9 height 12
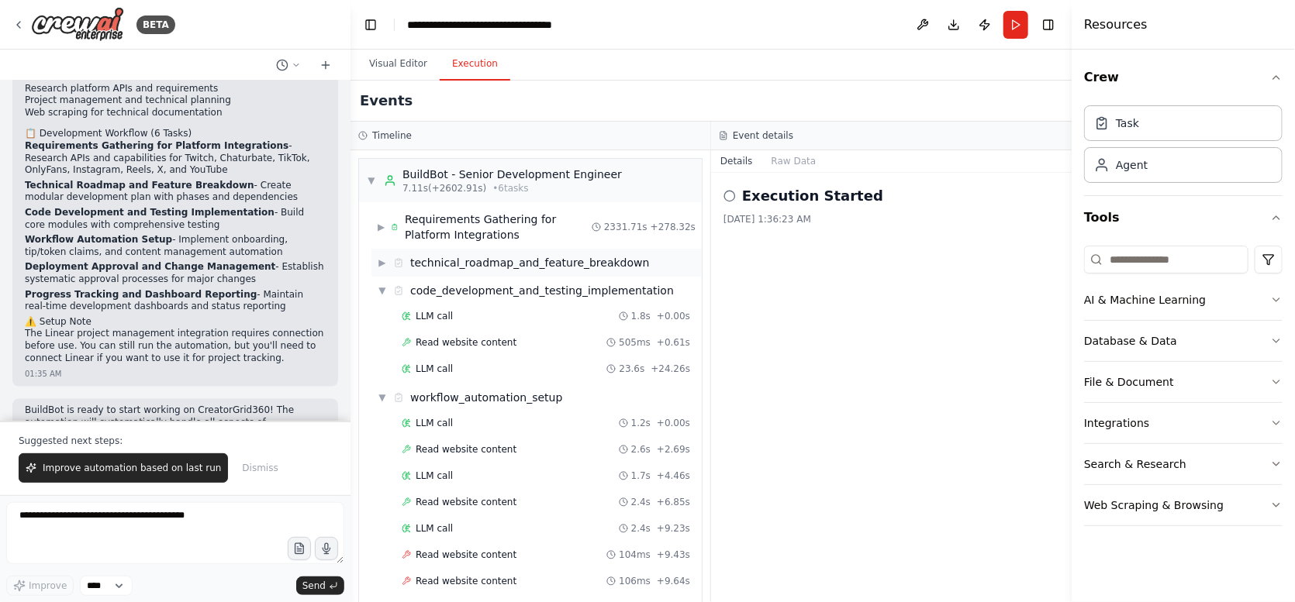
click at [383, 266] on span "▶" at bounding box center [382, 263] width 9 height 12
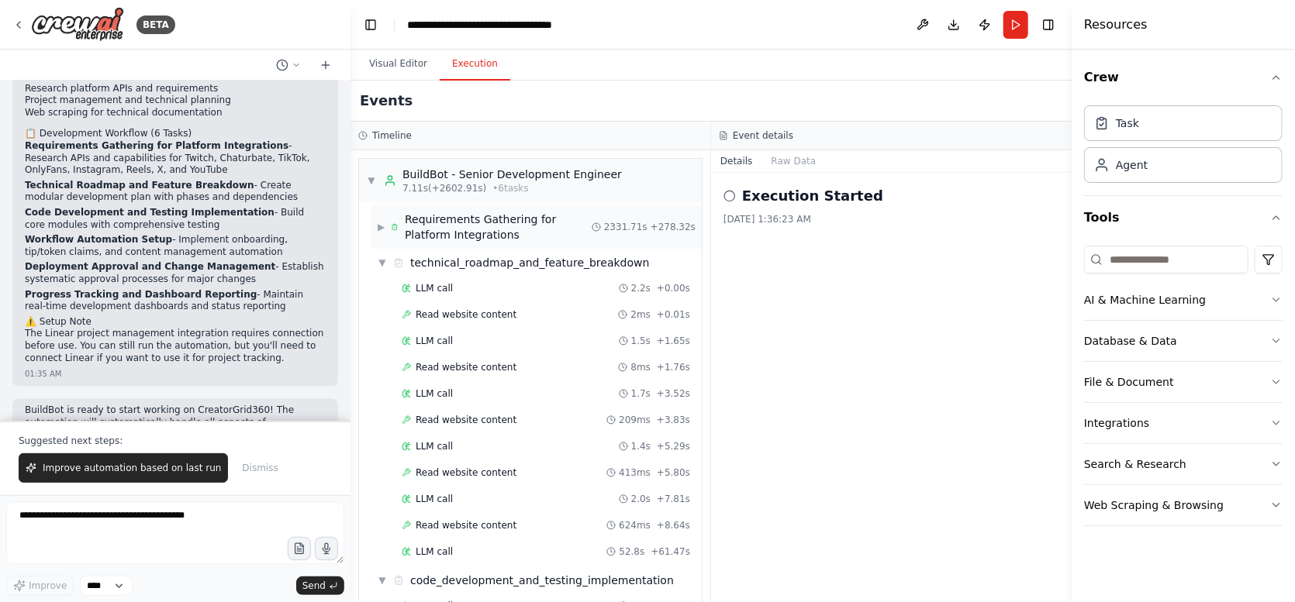
click at [381, 228] on span "▶" at bounding box center [381, 227] width 7 height 12
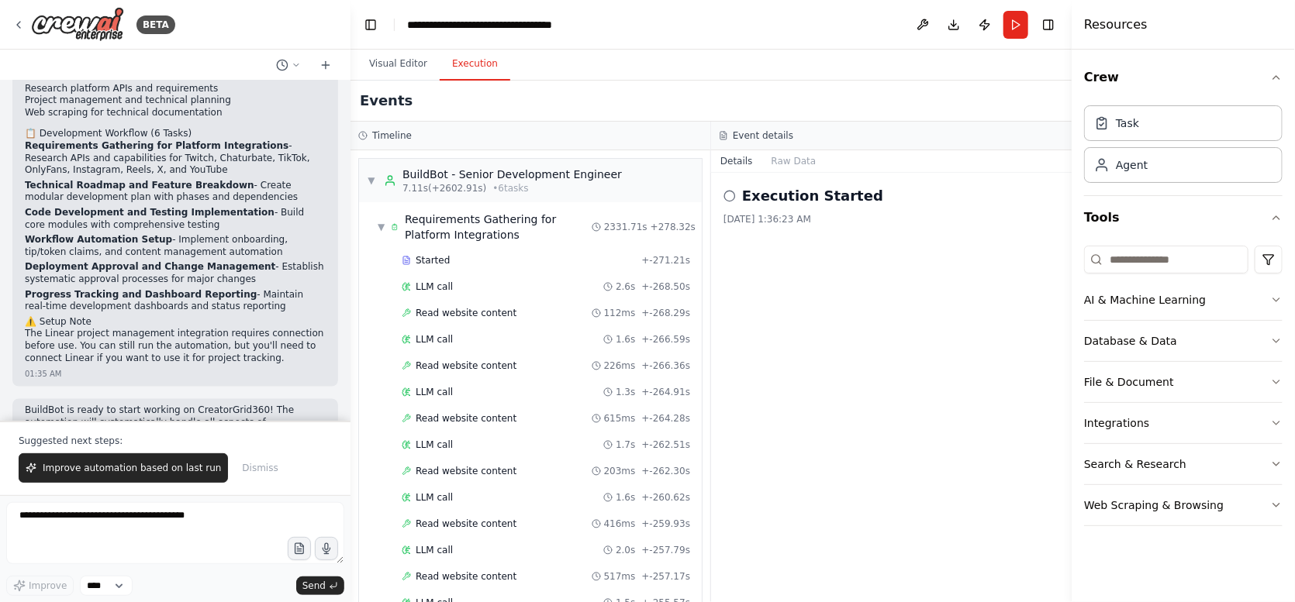
drag, startPoint x: 397, startPoint y: 159, endPoint x: 522, endPoint y: 98, distance: 138.7
click at [522, 98] on div "Events" at bounding box center [710, 101] width 721 height 41
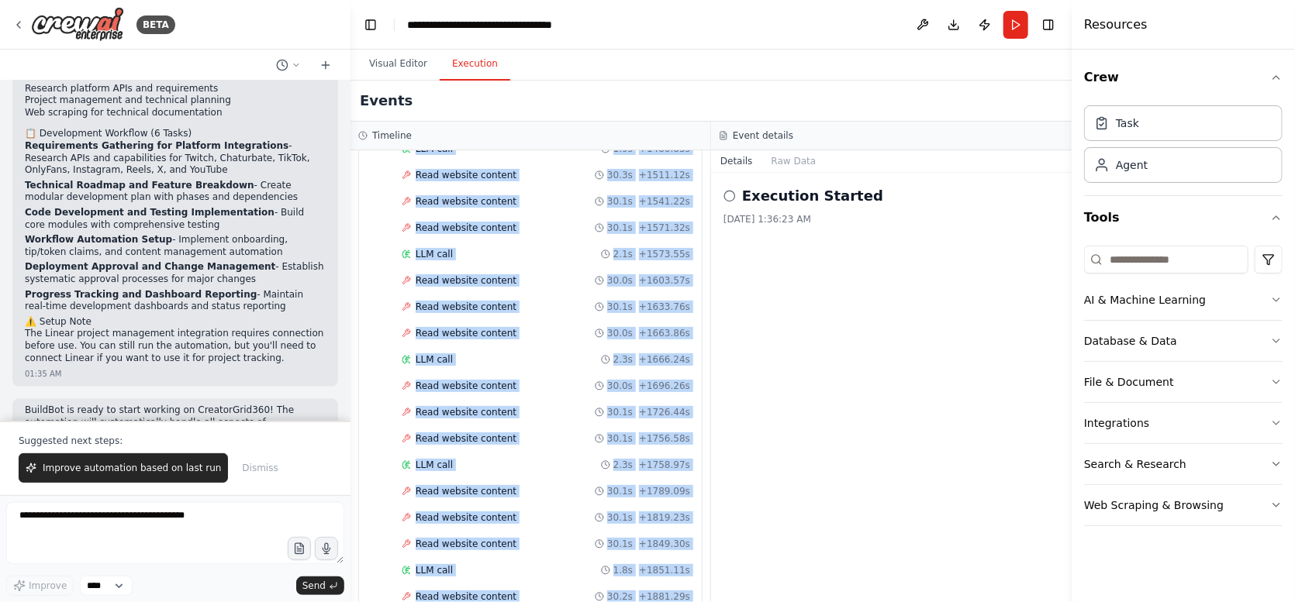
scroll to position [4094, 0]
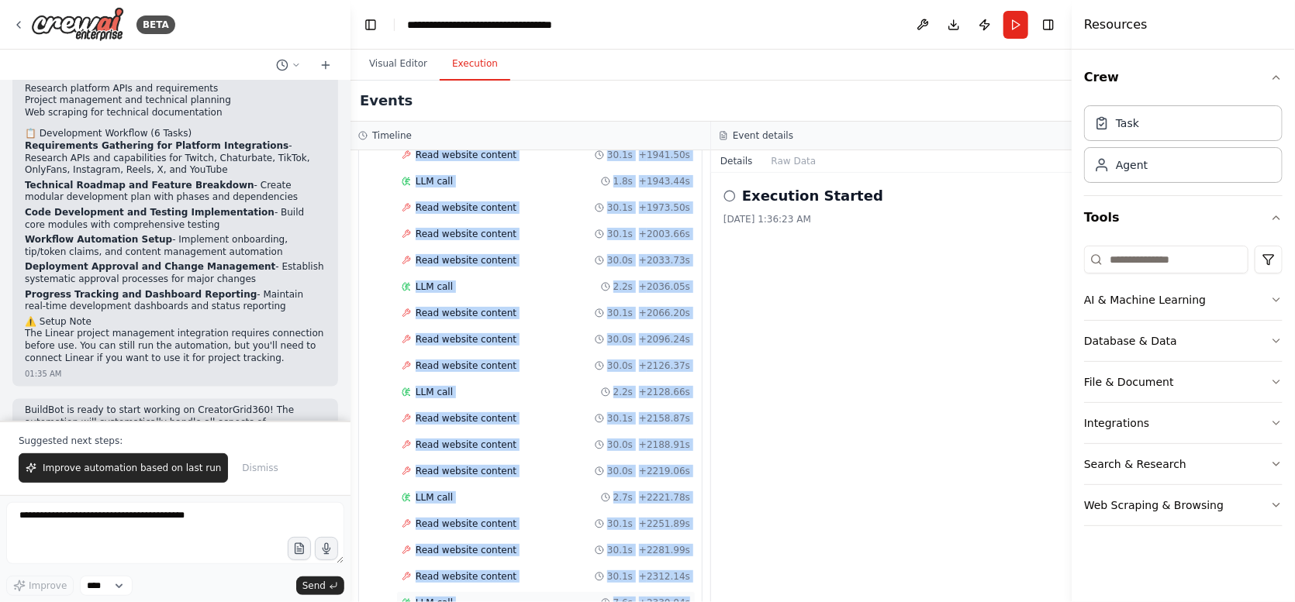
drag, startPoint x: 383, startPoint y: 169, endPoint x: 682, endPoint y: 569, distance: 499.2
copy div "LoremIps - Dolors Ametconsect Adipisci 8.42e (+4980.96s) • 9 doei t ▼ Incididun…"
click at [128, 468] on span "Improve automation based on last run" at bounding box center [132, 468] width 178 height 12
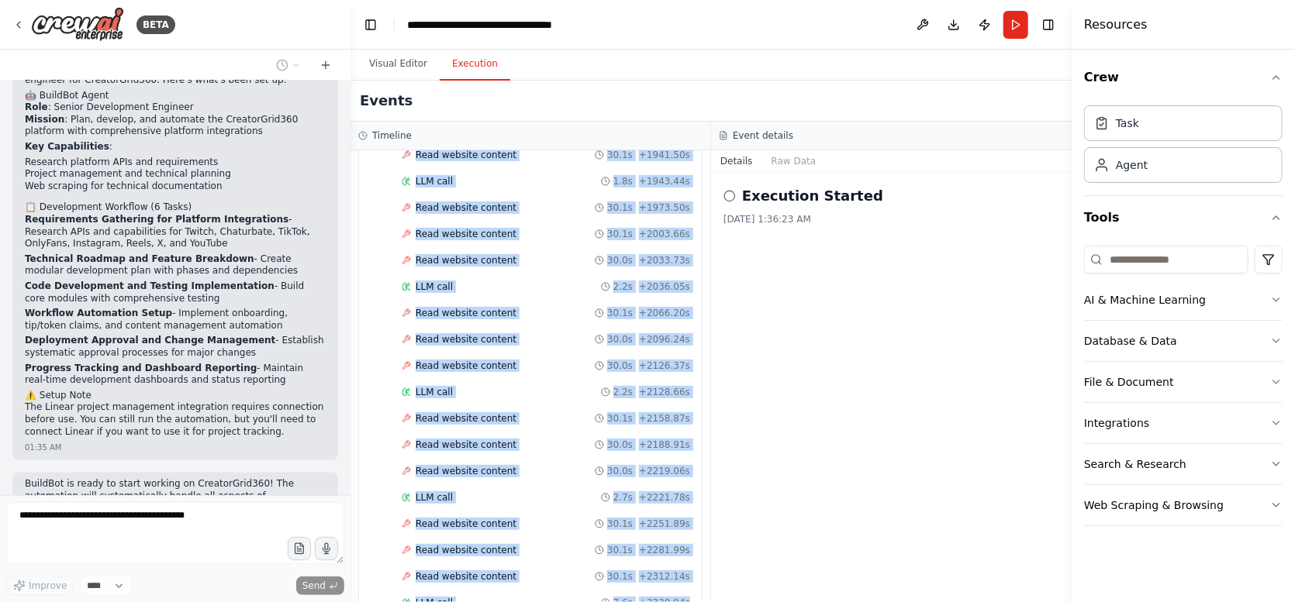
scroll to position [1172, 0]
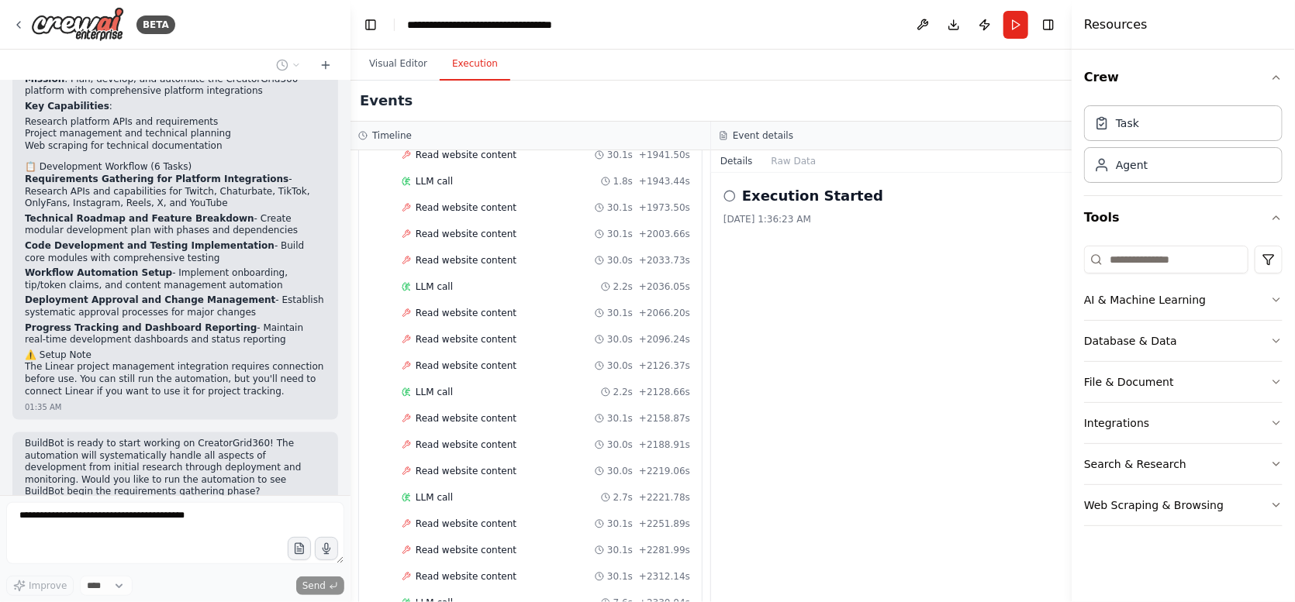
click at [764, 288] on div "Execution Started [DATE] 1:36:23 AM" at bounding box center [891, 388] width 361 height 430
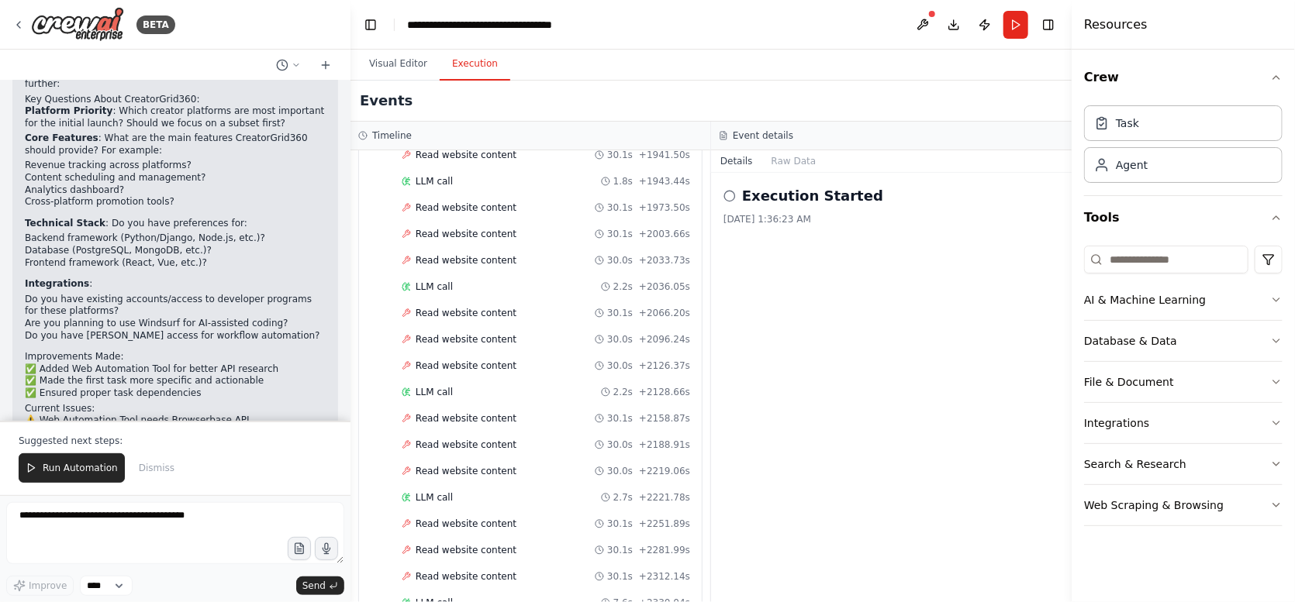
scroll to position [2366, 0]
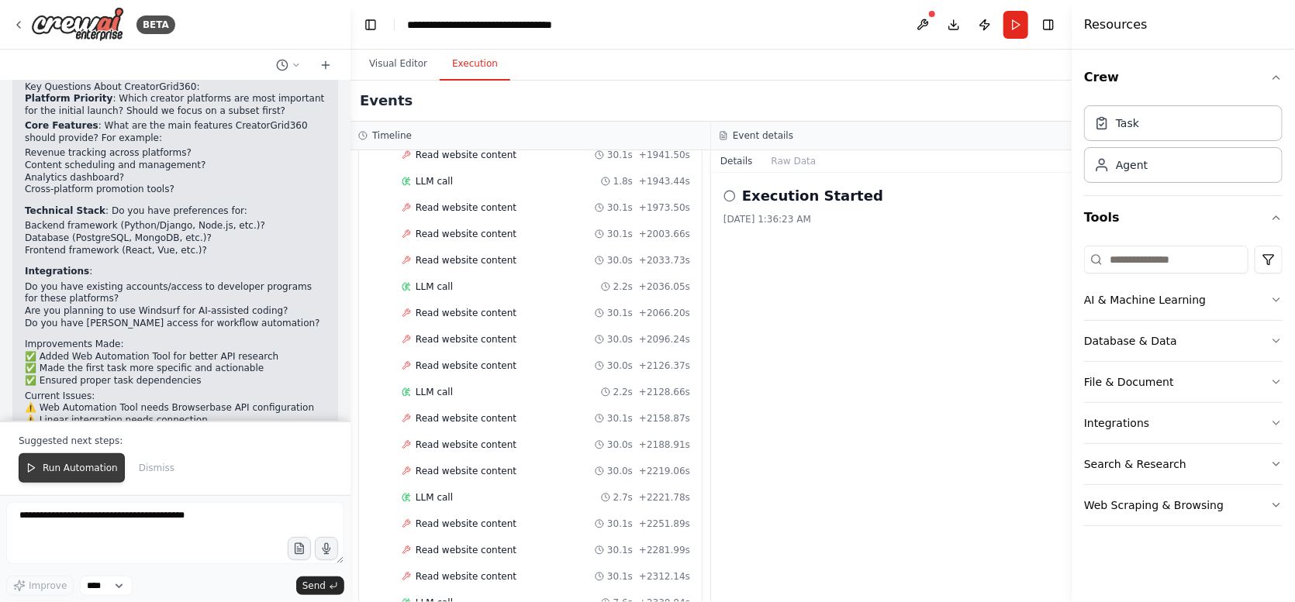
click at [72, 466] on span "Run Automation" at bounding box center [80, 468] width 75 height 12
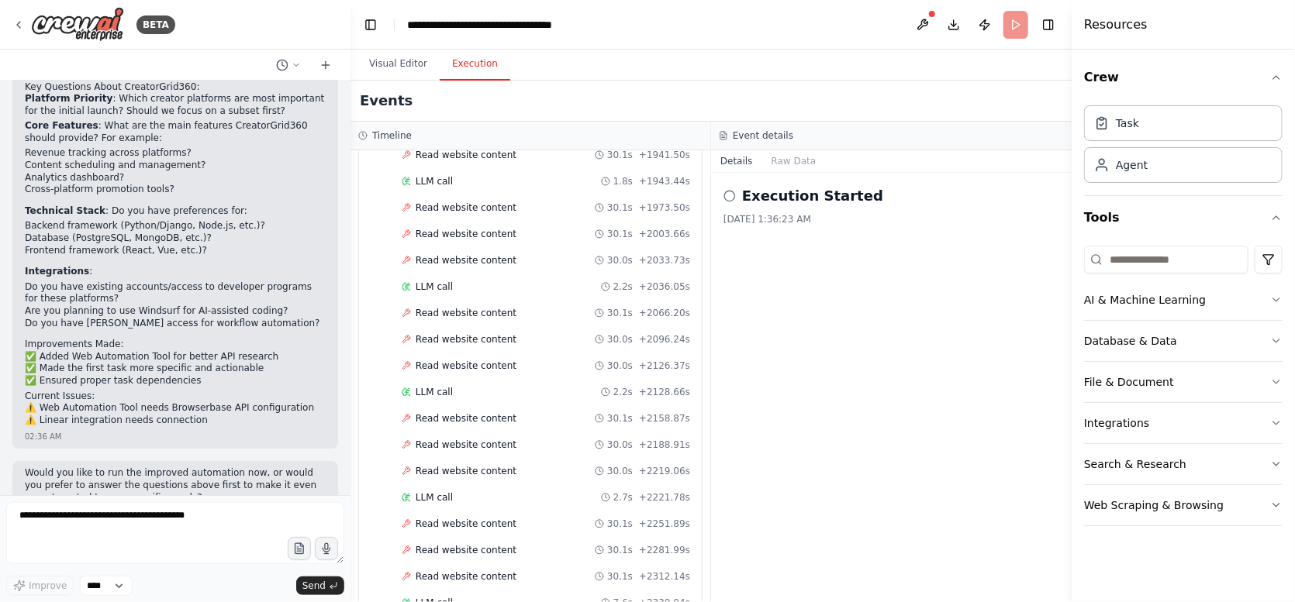
scroll to position [2291, 0]
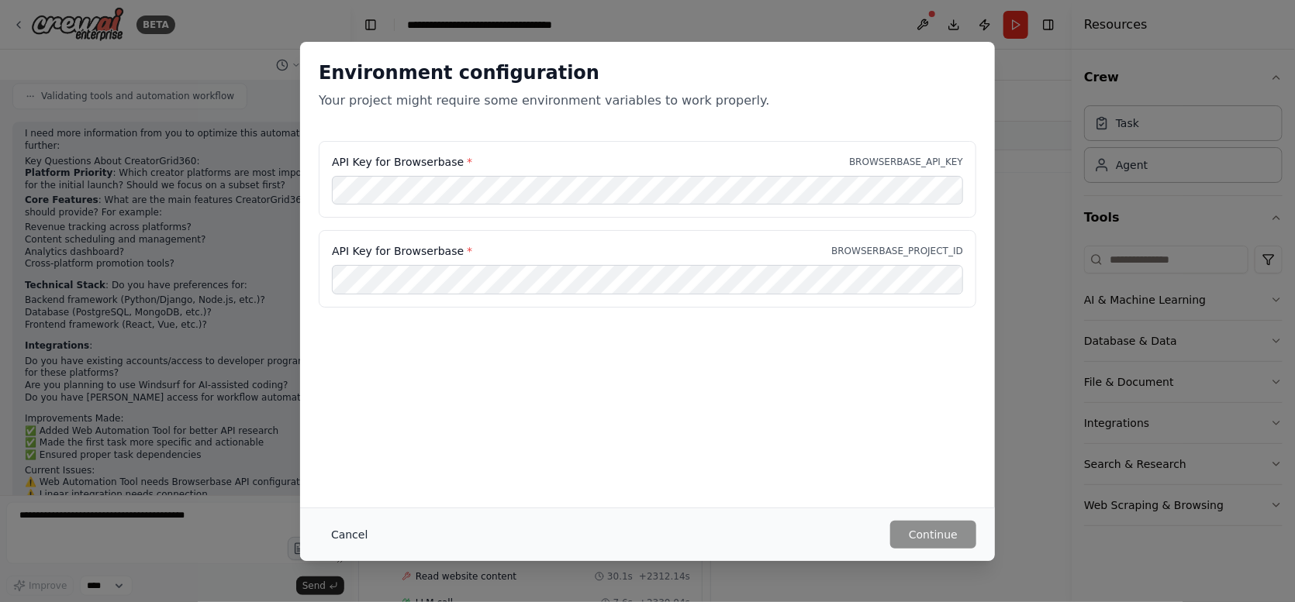
click at [354, 535] on button "Cancel" at bounding box center [349, 535] width 61 height 28
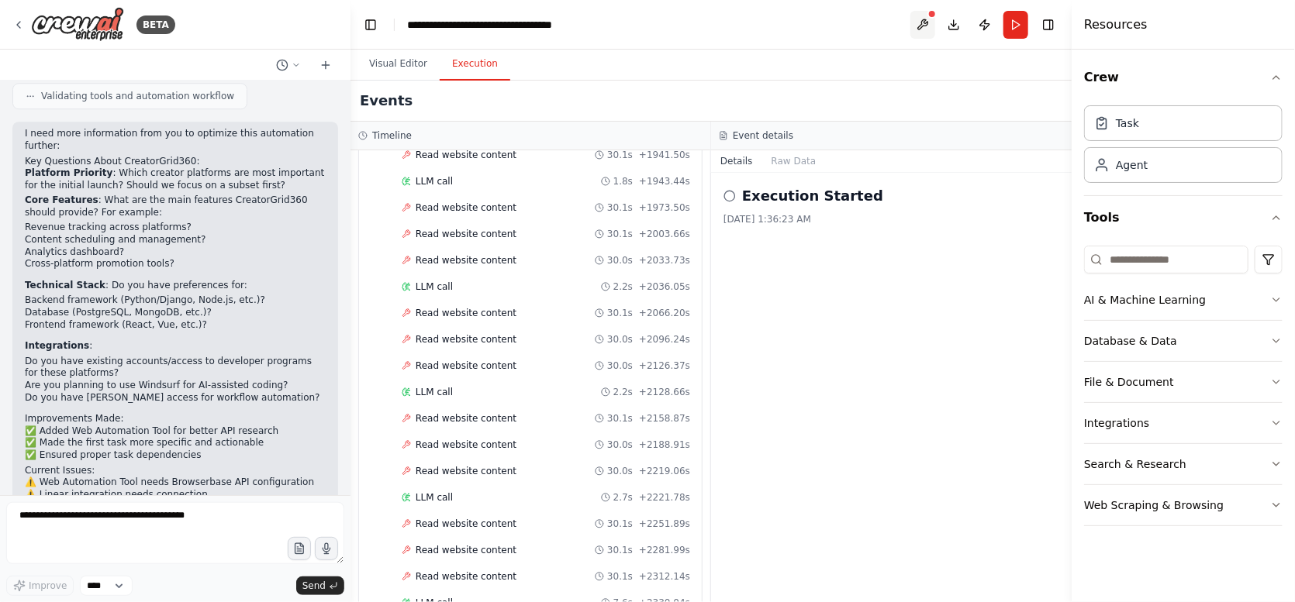
click at [915, 30] on button at bounding box center [922, 25] width 25 height 28
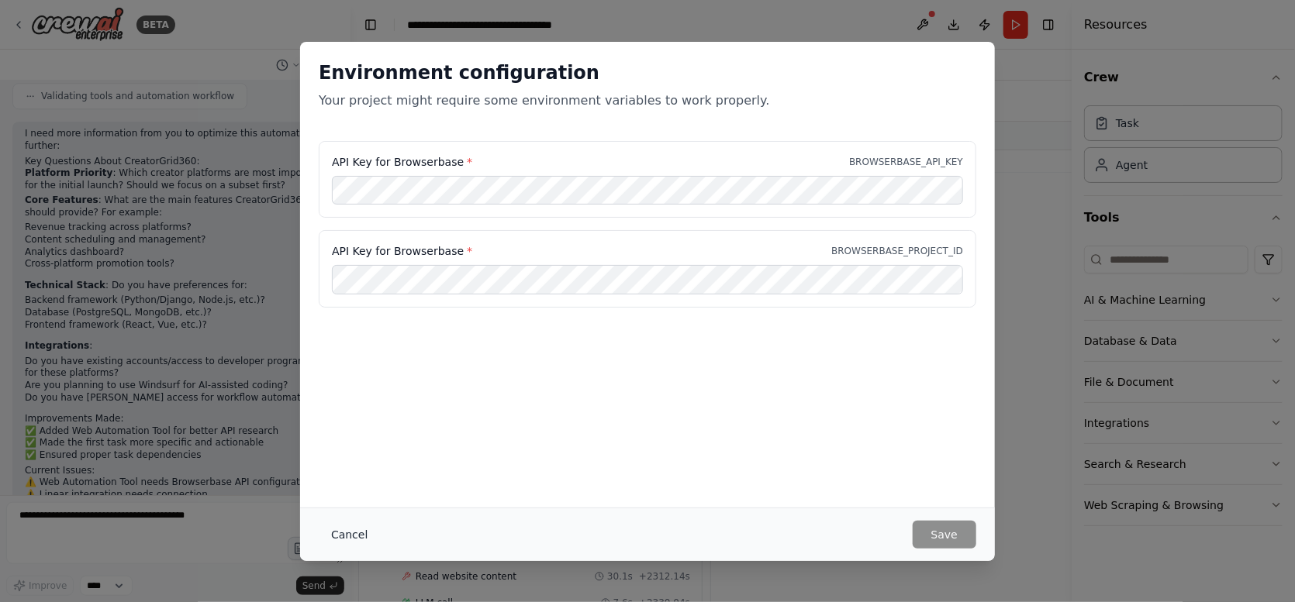
click at [344, 533] on button "Cancel" at bounding box center [349, 535] width 61 height 28
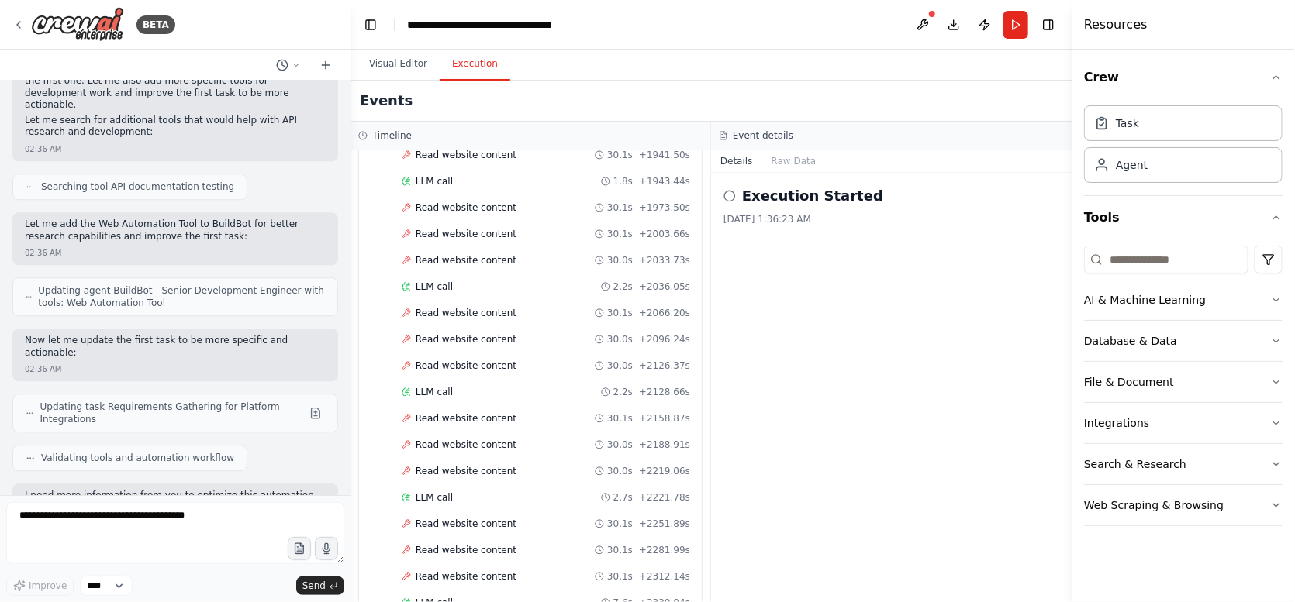
scroll to position [1878, 0]
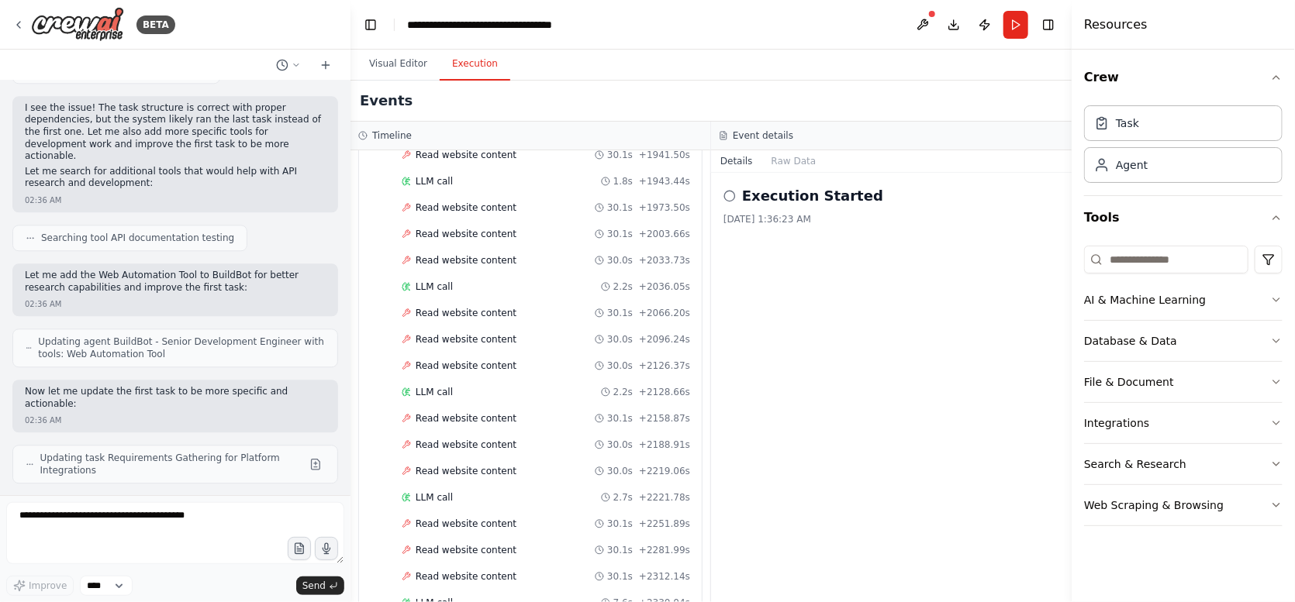
drag, startPoint x: 22, startPoint y: 179, endPoint x: 271, endPoint y: 143, distance: 250.7
click at [271, 225] on div "Searching tool API documentation testing" at bounding box center [175, 238] width 326 height 26
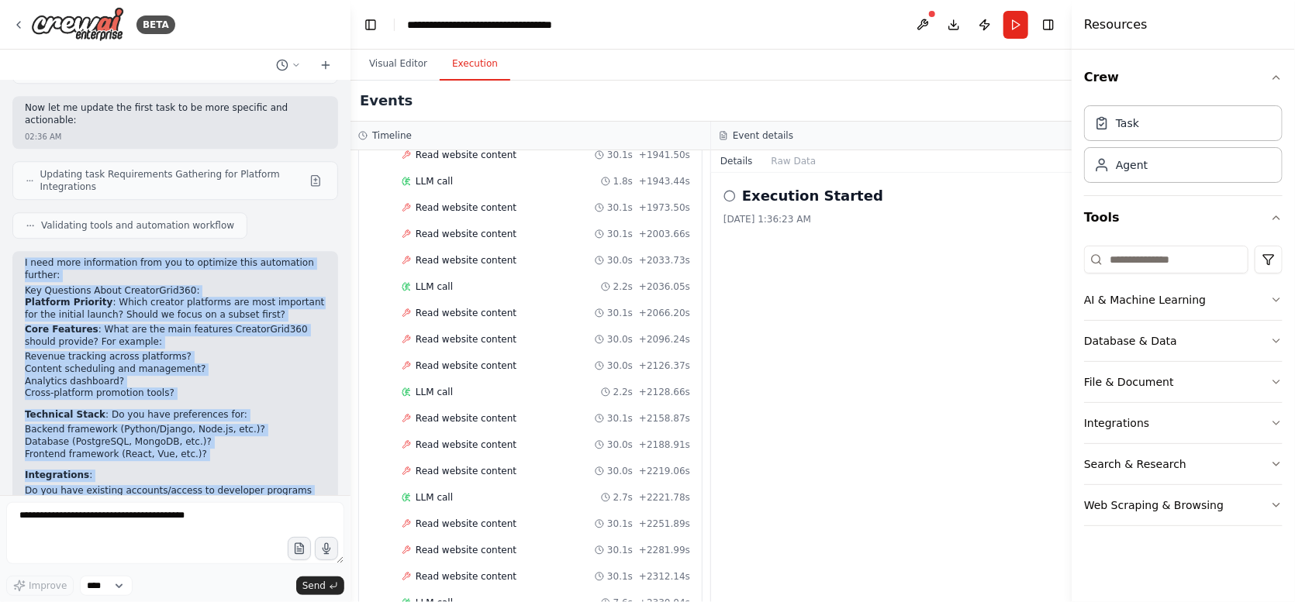
scroll to position [2291, 0]
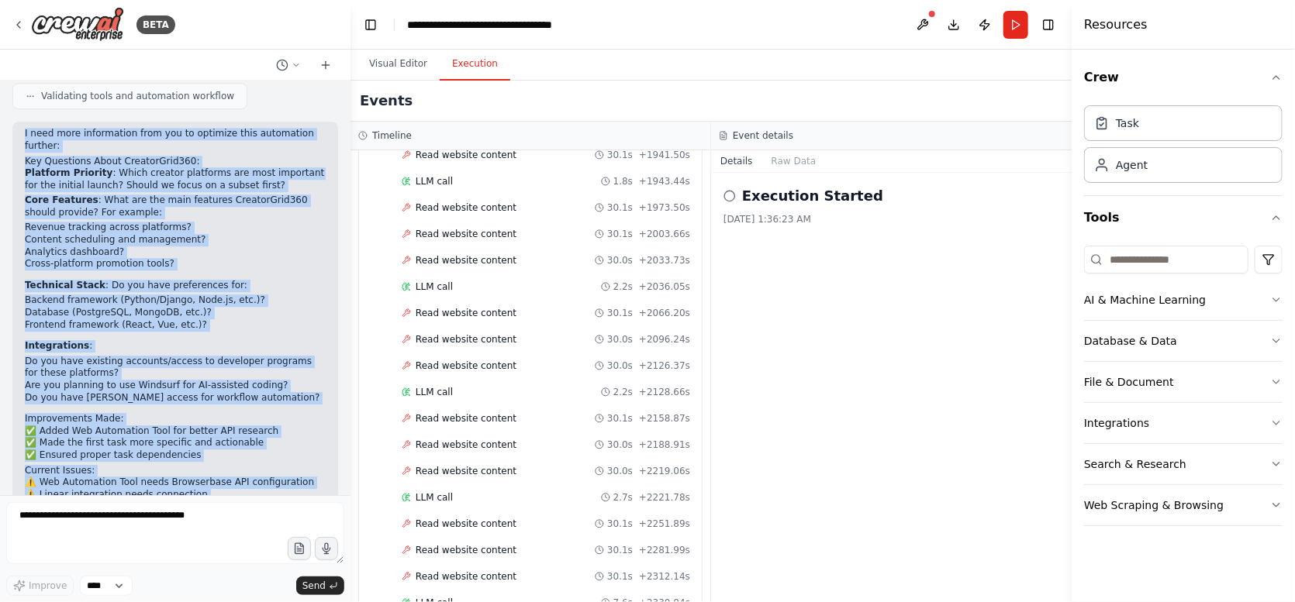
drag, startPoint x: 24, startPoint y: 150, endPoint x: 140, endPoint y: 479, distance: 348.7
click at [140, 479] on div "Create an agent called BuildBot to plan, code, and automate the development of …" at bounding box center [175, 288] width 350 height 415
copy div "L ipsu dolo sitametcons adip eli se doeiusmo temp incididunt utlabor: Etd Magna…"
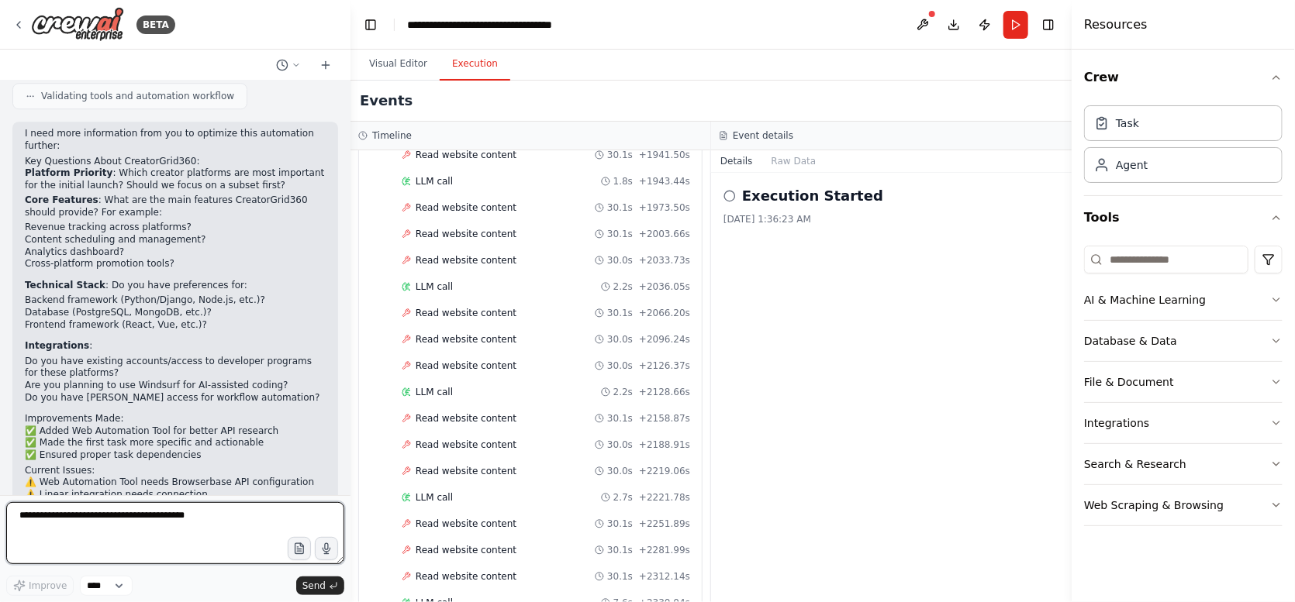
click at [130, 528] on textarea at bounding box center [175, 533] width 338 height 62
paste textarea "**********"
type textarea "**********"
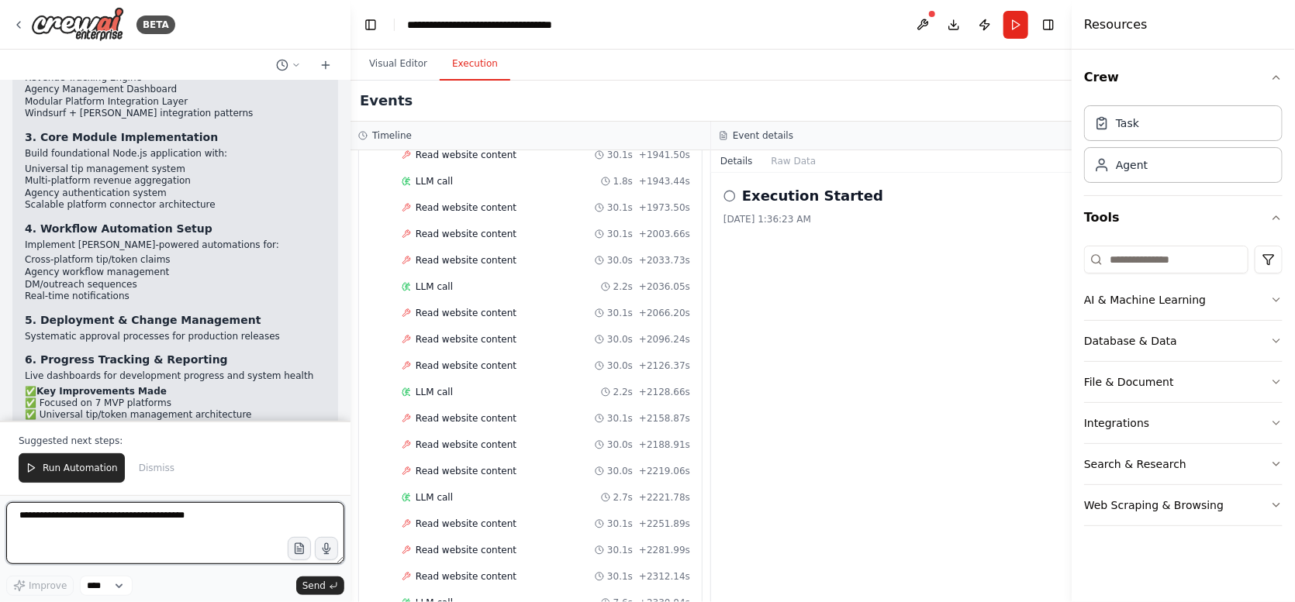
scroll to position [4171, 0]
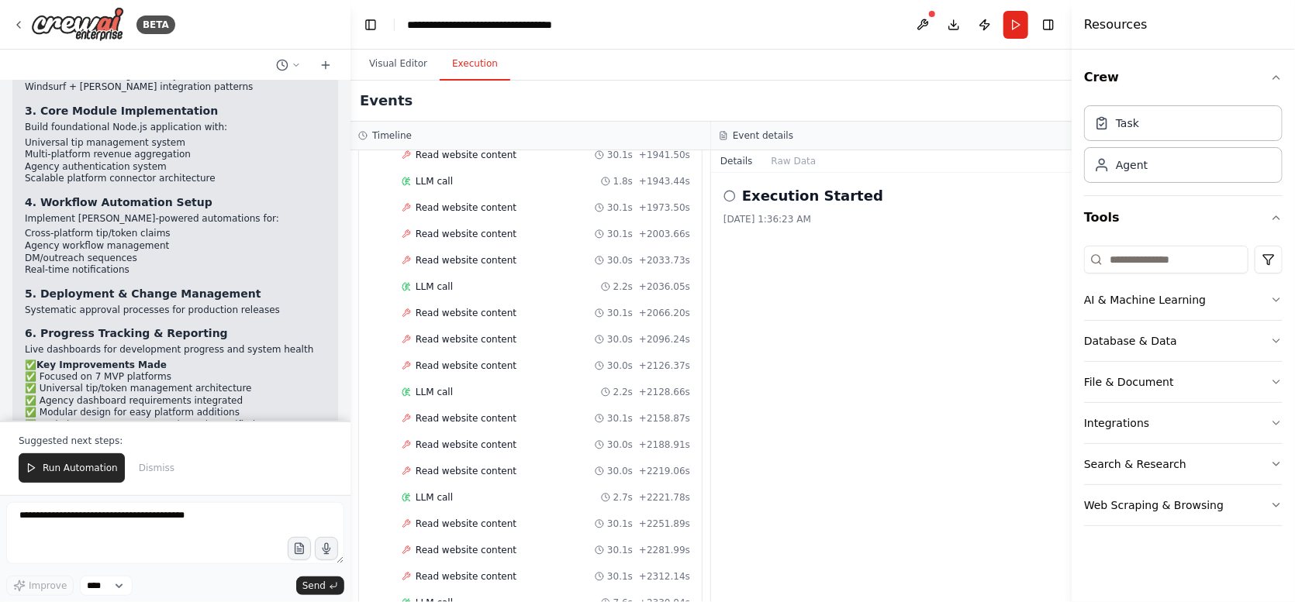
drag, startPoint x: 209, startPoint y: 382, endPoint x: 12, endPoint y: 316, distance: 208.6
click at [12, 485] on div "BuildBot is now laser-focused on your CreatorGrid360 MVP! The automation will s…" at bounding box center [175, 537] width 326 height 105
copy div "BuildBot is now laser-focused on your CreatorGrid360 MVP! The automation will s…"
click at [254, 452] on div "Suggested next steps: Run Automation Dismiss" at bounding box center [175, 458] width 350 height 74
click at [20, 463] on button "Run Automation" at bounding box center [72, 468] width 106 height 29
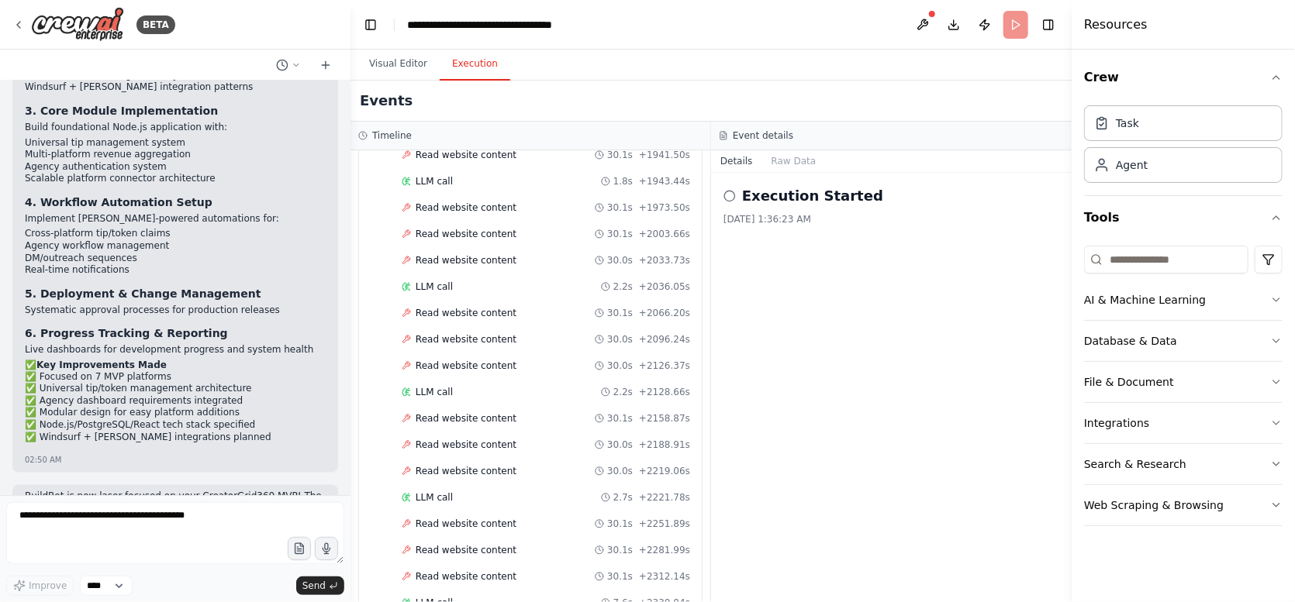
scroll to position [4098, 0]
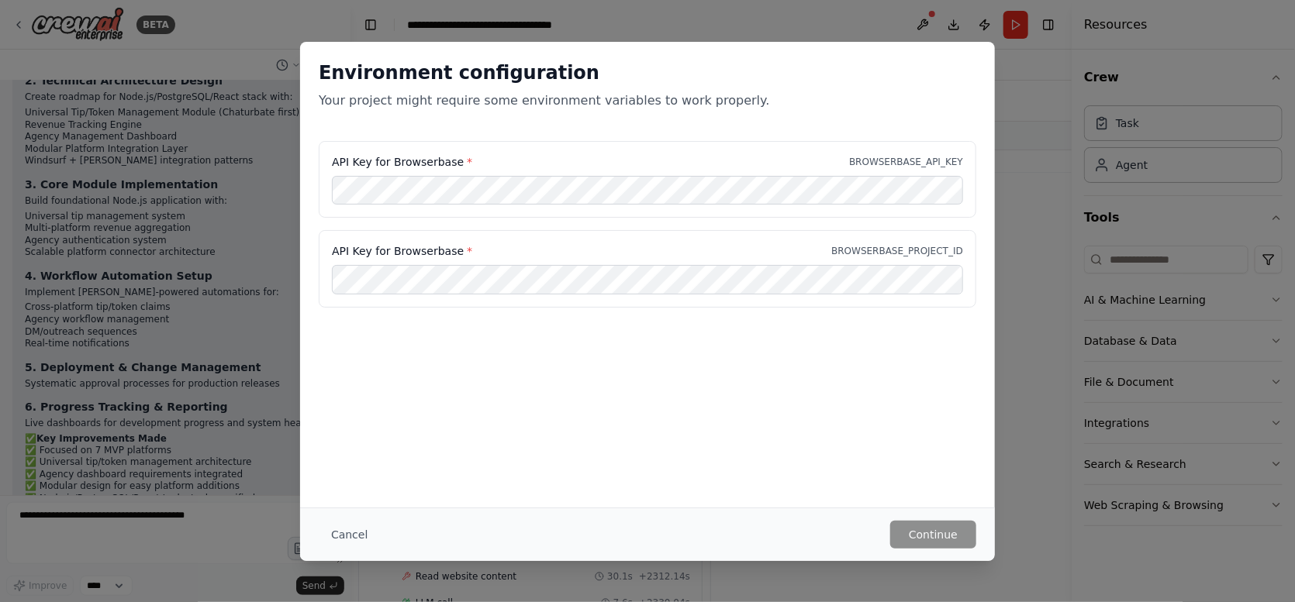
click at [343, 538] on button "Cancel" at bounding box center [349, 535] width 61 height 28
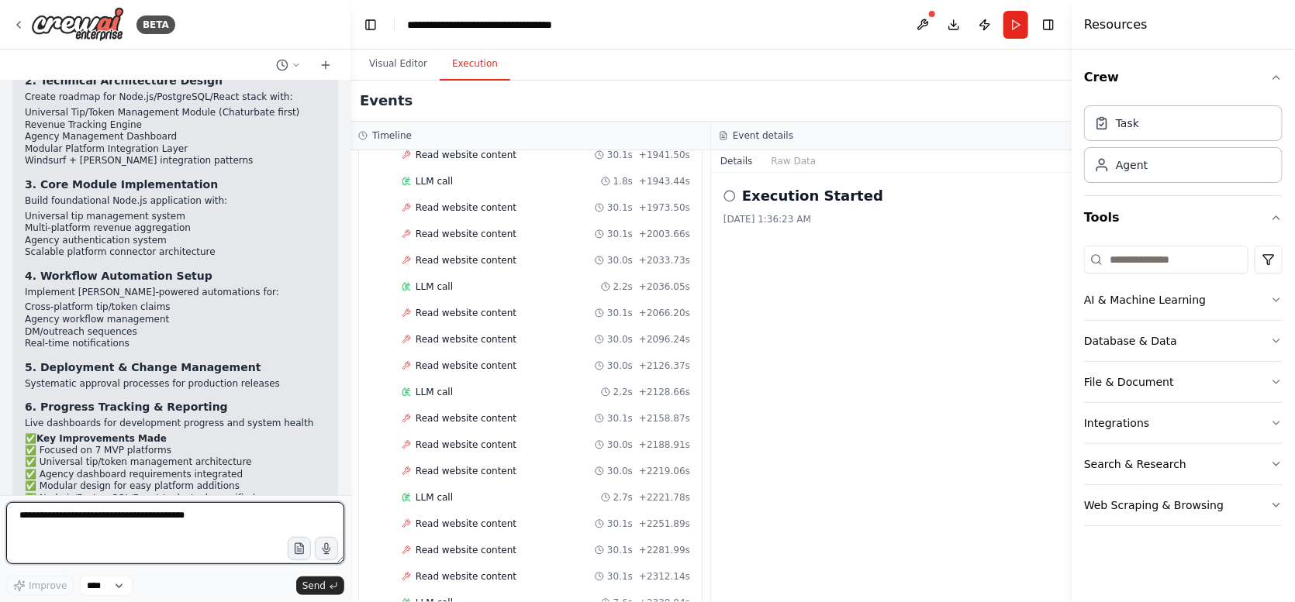
click at [150, 525] on textarea at bounding box center [175, 533] width 338 height 62
type textarea "***"
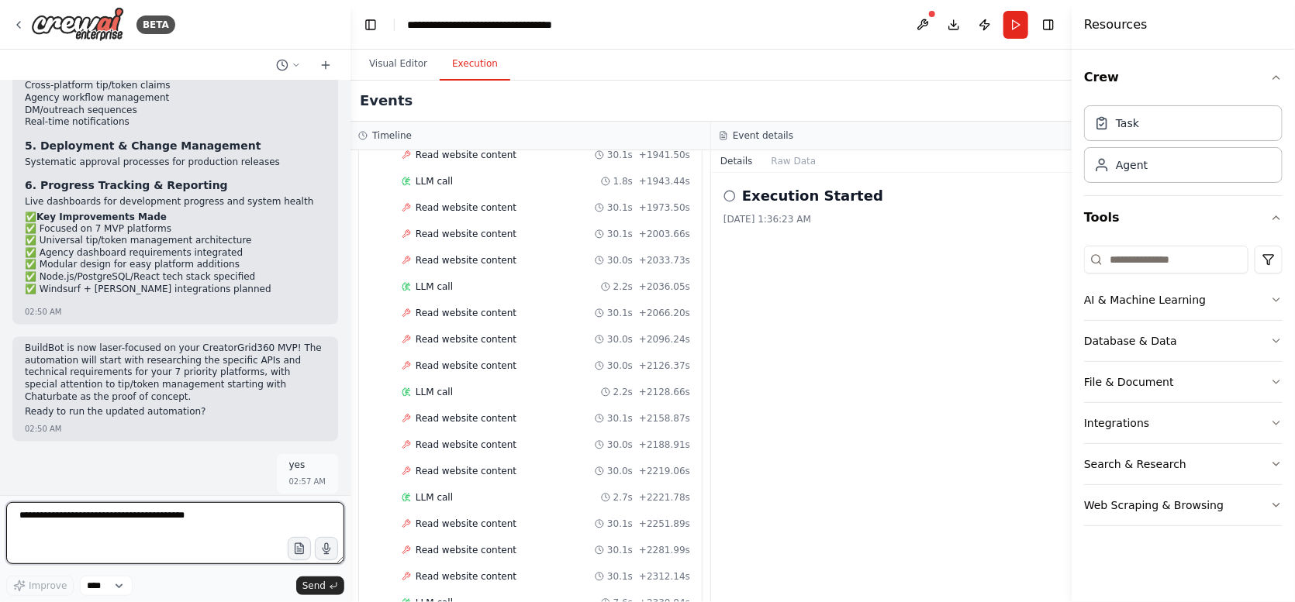
scroll to position [4331, 0]
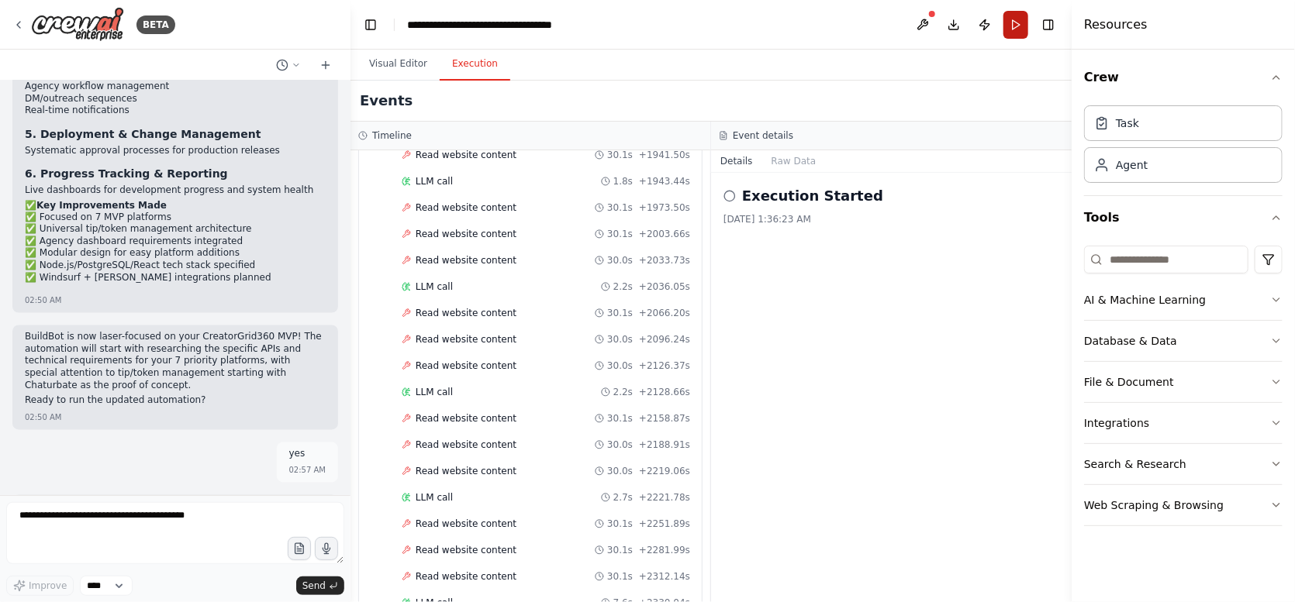
click at [1018, 28] on button "Run" at bounding box center [1015, 25] width 25 height 28
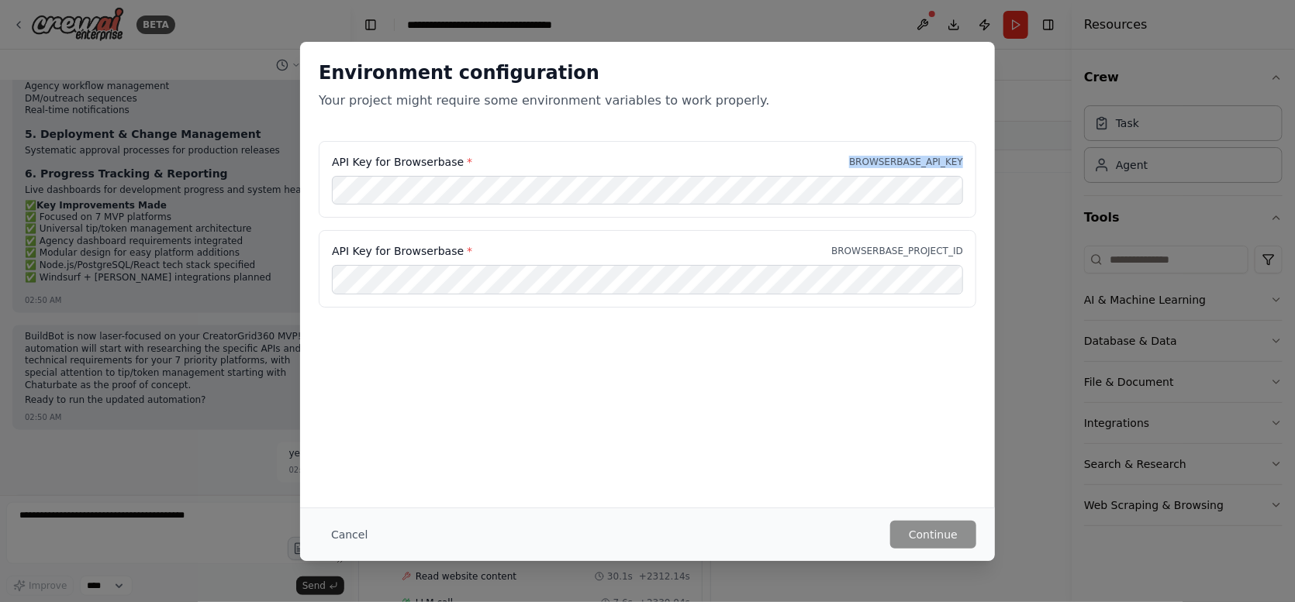
drag, startPoint x: 850, startPoint y: 160, endPoint x: 969, endPoint y: 161, distance: 119.4
click at [969, 161] on div "API Key for Browserbase * BROWSERBASE_API_KEY" at bounding box center [647, 180] width 657 height 78
copy p "BROWSERBASE_API_KEY"
drag, startPoint x: 849, startPoint y: 247, endPoint x: 878, endPoint y: 247, distance: 29.5
click at [878, 247] on p "BROWSERBASE_PROJECT_ID" at bounding box center [897, 251] width 132 height 12
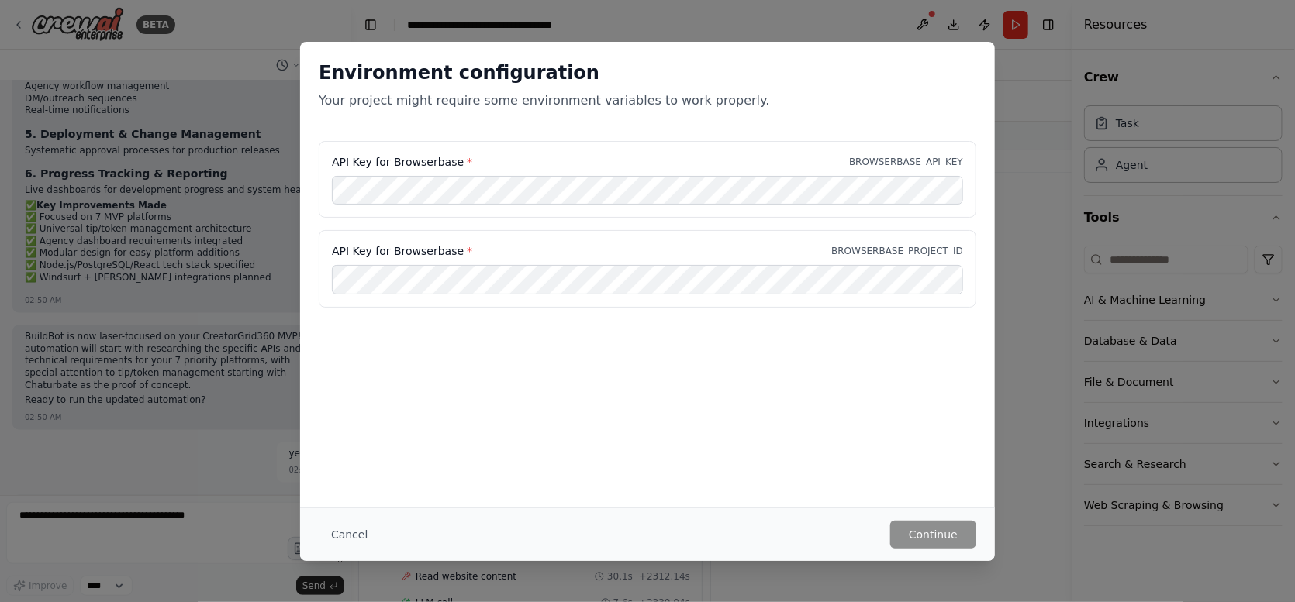
click at [844, 251] on div "API Key for Browserbase * BROWSERBASE_PROJECT_ID" at bounding box center [647, 251] width 631 height 16
drag, startPoint x: 844, startPoint y: 251, endPoint x: 978, endPoint y: 256, distance: 135.0
click at [978, 256] on div "API Key for Browserbase * BROWSERBASE_API_KEY API Key for Browserbase * BROWSER…" at bounding box center [647, 233] width 695 height 185
copy p "BROWSERBASE_PROJECT_ID"
click at [961, 537] on button "Continue" at bounding box center [933, 535] width 86 height 28
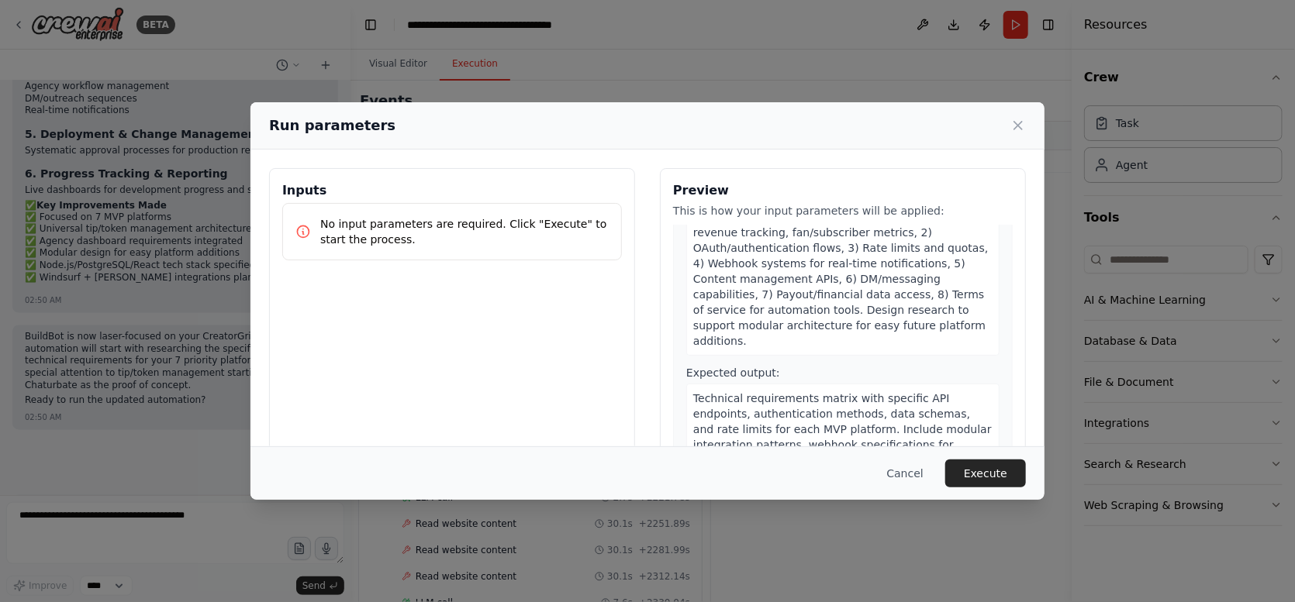
scroll to position [233, 0]
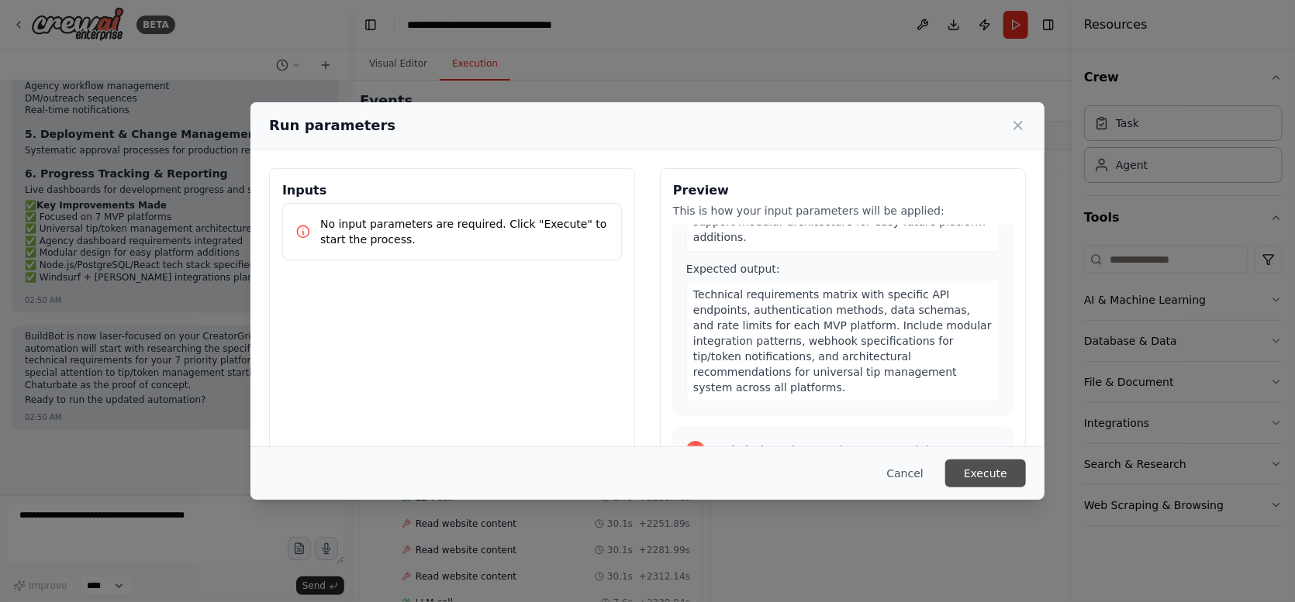
click at [997, 475] on button "Execute" at bounding box center [985, 474] width 81 height 28
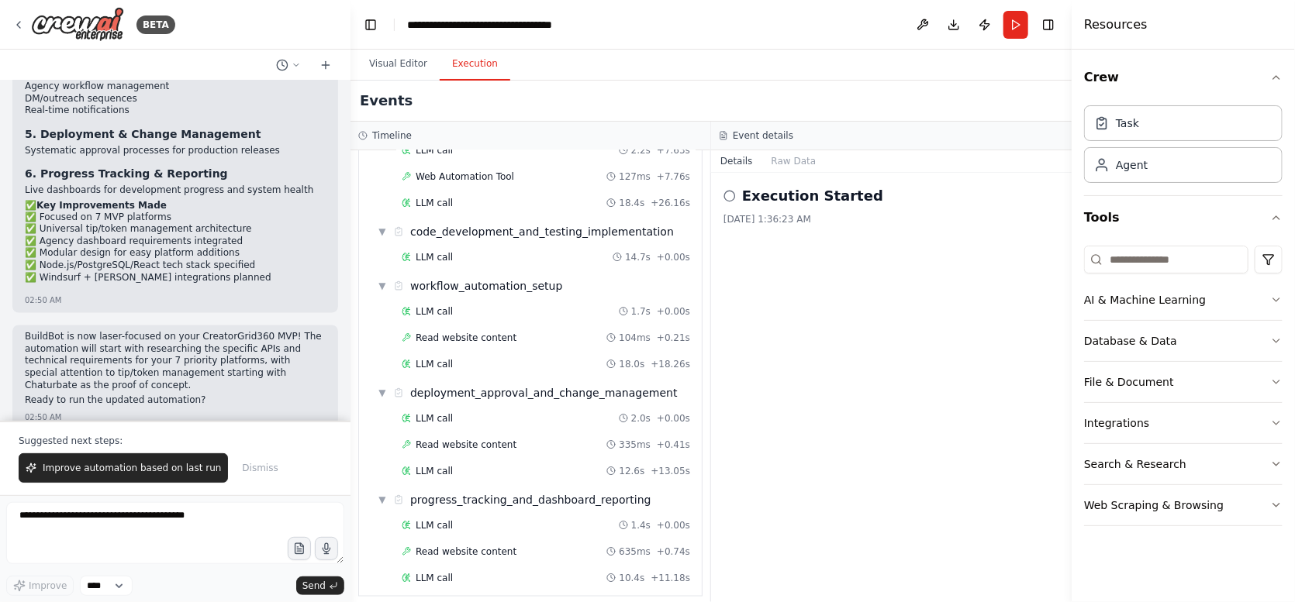
scroll to position [4356, 0]
drag, startPoint x: 346, startPoint y: 390, endPoint x: 347, endPoint y: 412, distance: 22.5
click at [347, 412] on div "BETA Create an agent called BuildBot to plan, code, and automate the developmen…" at bounding box center [647, 301] width 1295 height 602
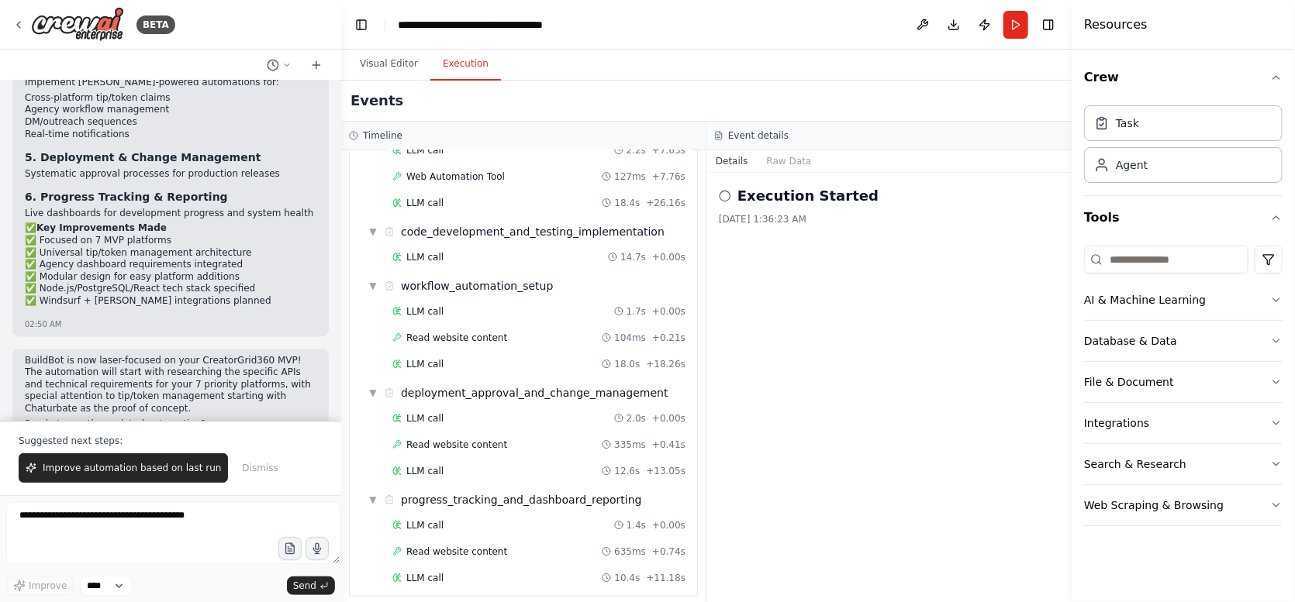
scroll to position [4380, 0]
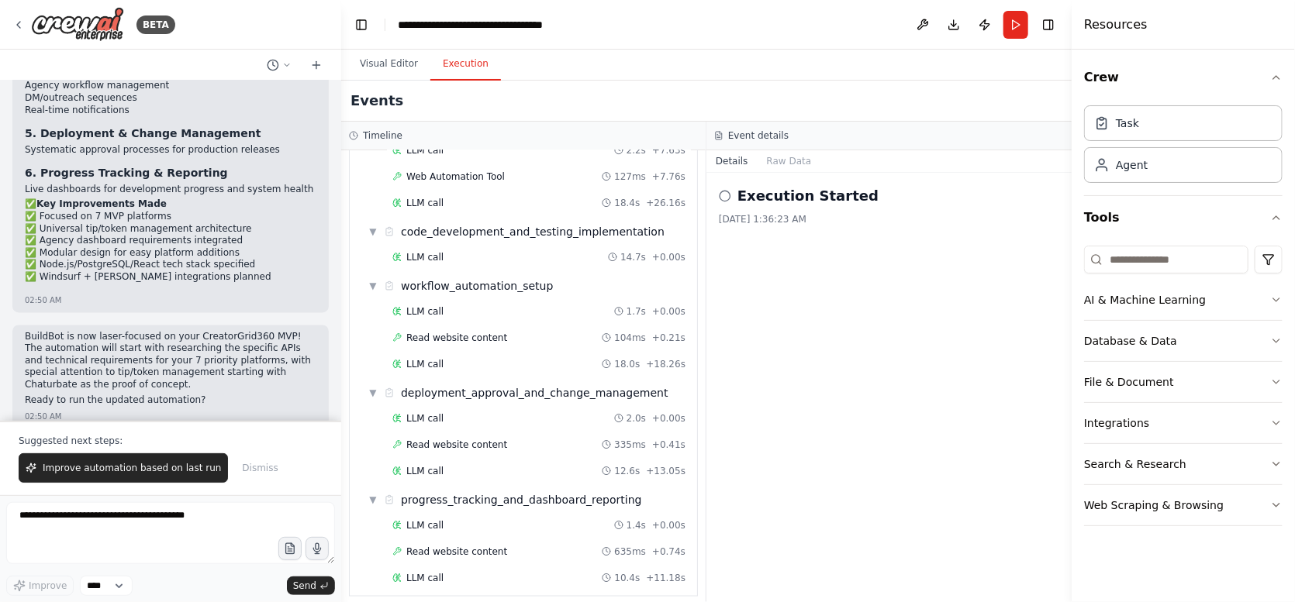
drag, startPoint x: 341, startPoint y: 390, endPoint x: 341, endPoint y: 405, distance: 15.5
click at [341, 405] on div "BETA Create an agent called BuildBot to plan, code, and automate the developmen…" at bounding box center [647, 301] width 1295 height 602
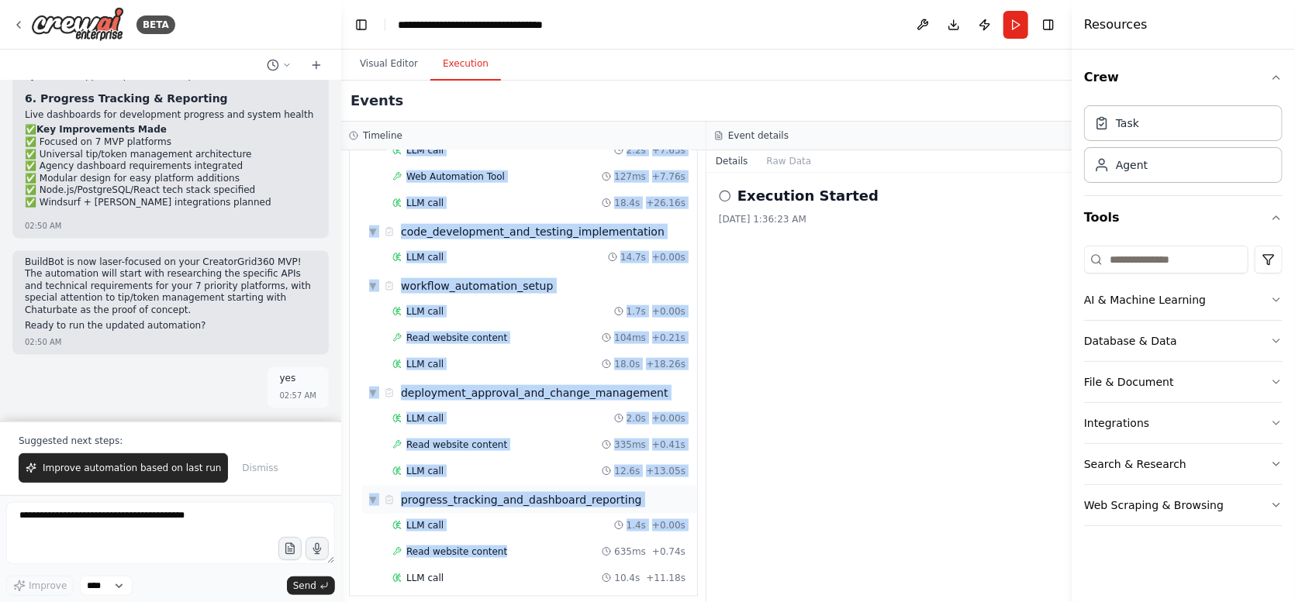
scroll to position [1008, 0]
drag, startPoint x: 375, startPoint y: 164, endPoint x: 678, endPoint y: 575, distance: 511.3
copy div "LoremIps - Dolors Ametconsect Adipisci 3.49e (+165.79s) • 2 doei t ▼ Incididunt…"
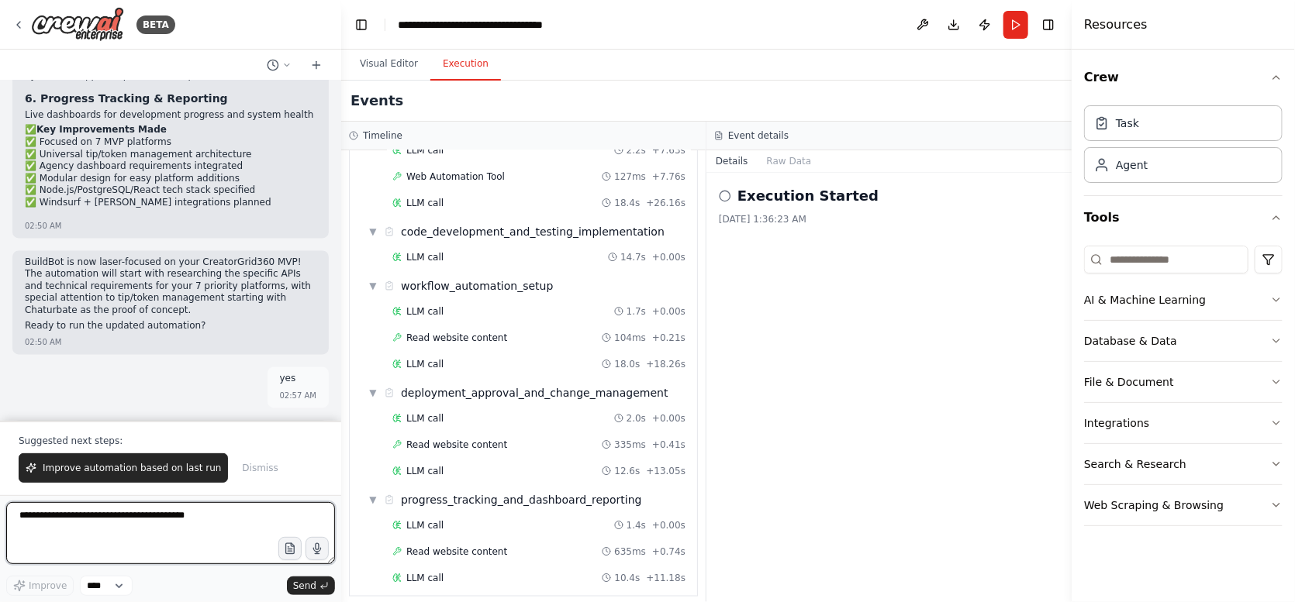
click at [145, 523] on textarea at bounding box center [170, 533] width 329 height 62
paste textarea "**********"
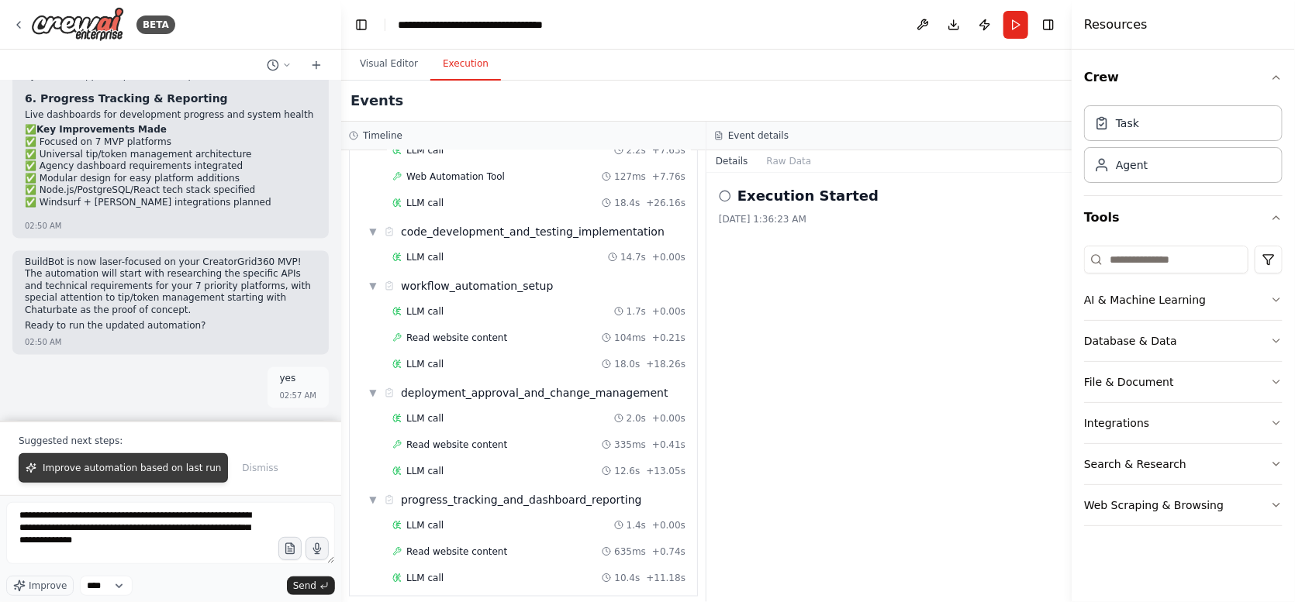
click at [141, 474] on span "Improve automation based on last run" at bounding box center [132, 468] width 178 height 12
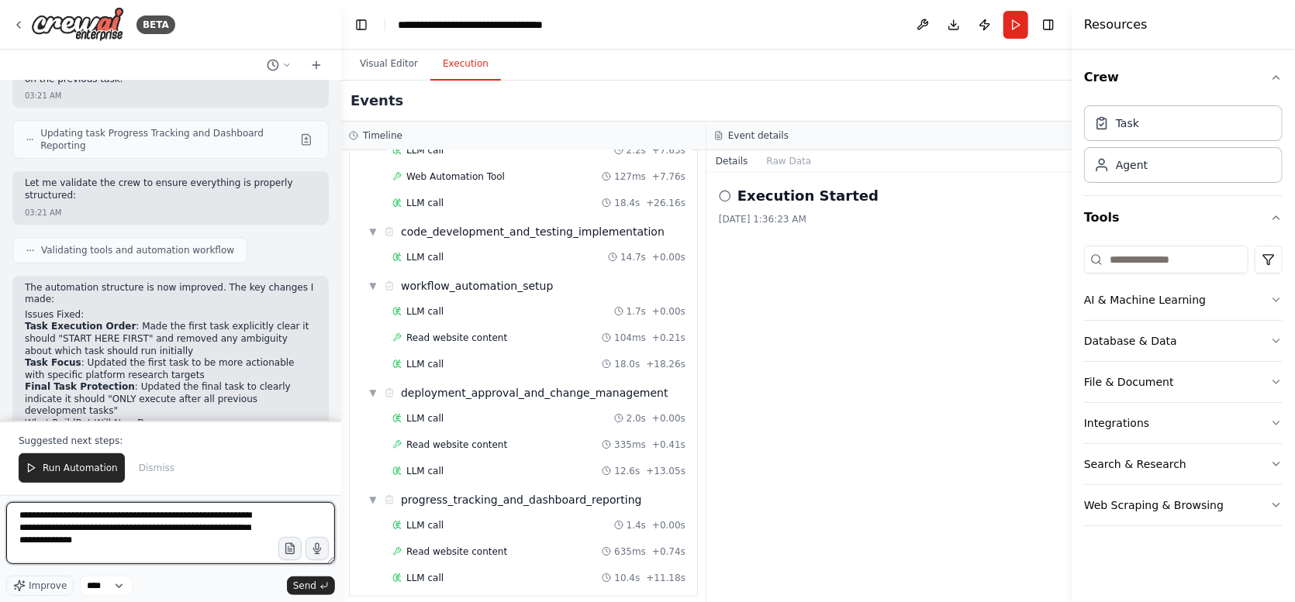
scroll to position [5431, 0]
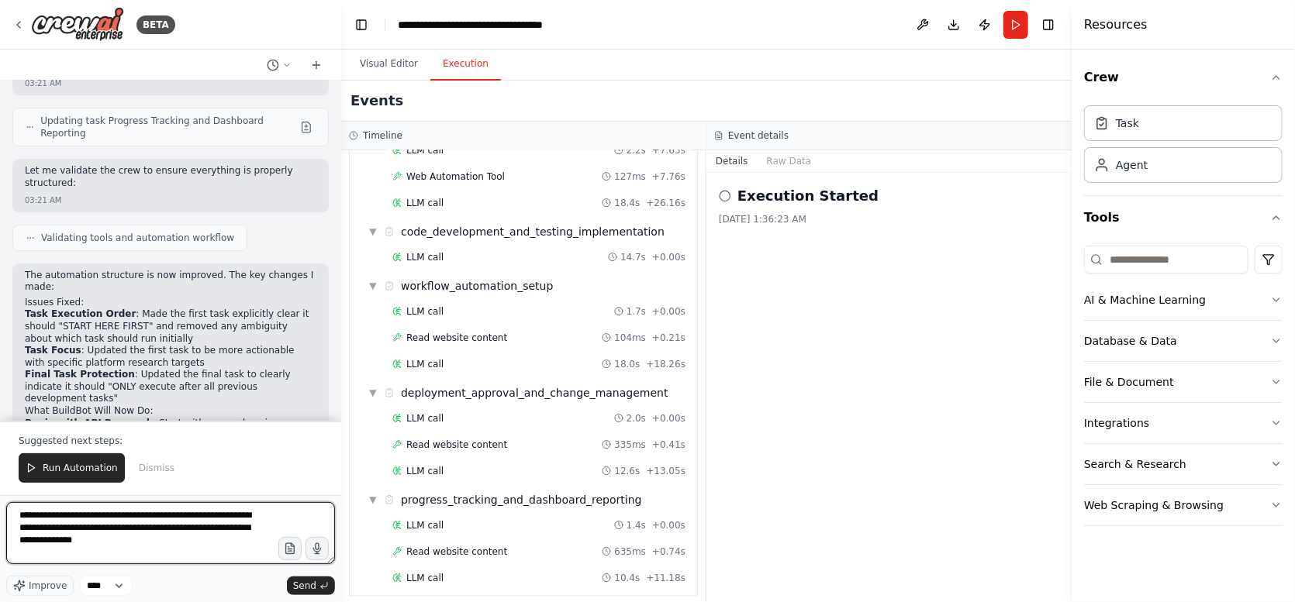
click at [23, 511] on textarea "**********" at bounding box center [170, 533] width 329 height 62
type textarea "**********"
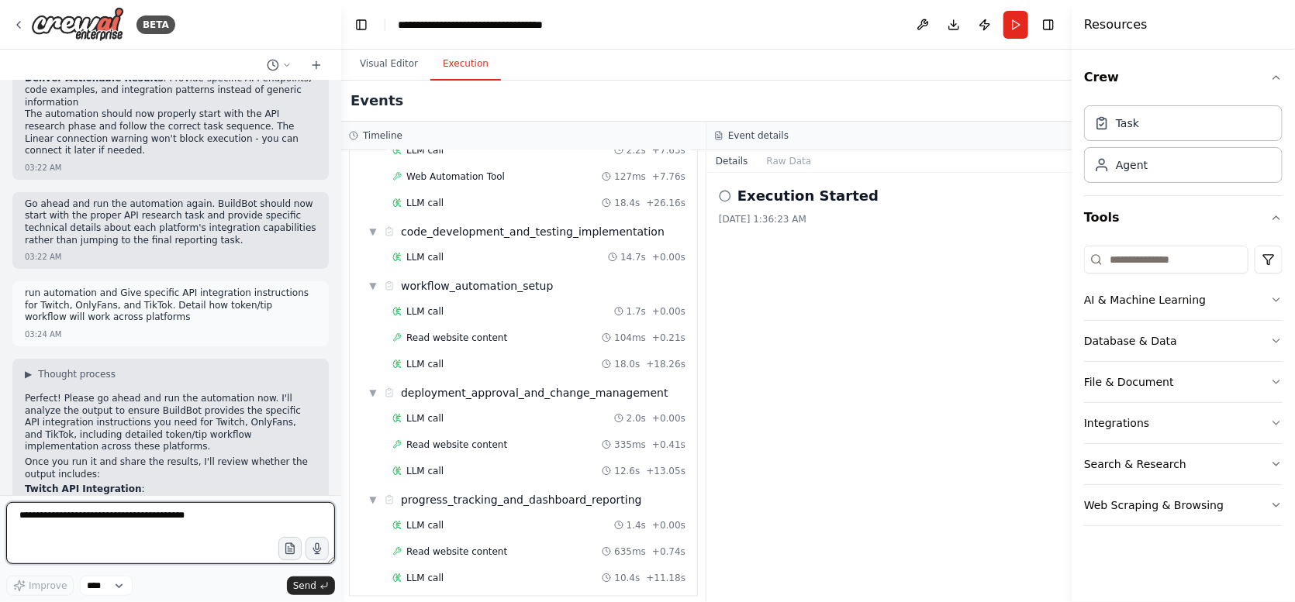
scroll to position [5861, 0]
